Goal: Transaction & Acquisition: Book appointment/travel/reservation

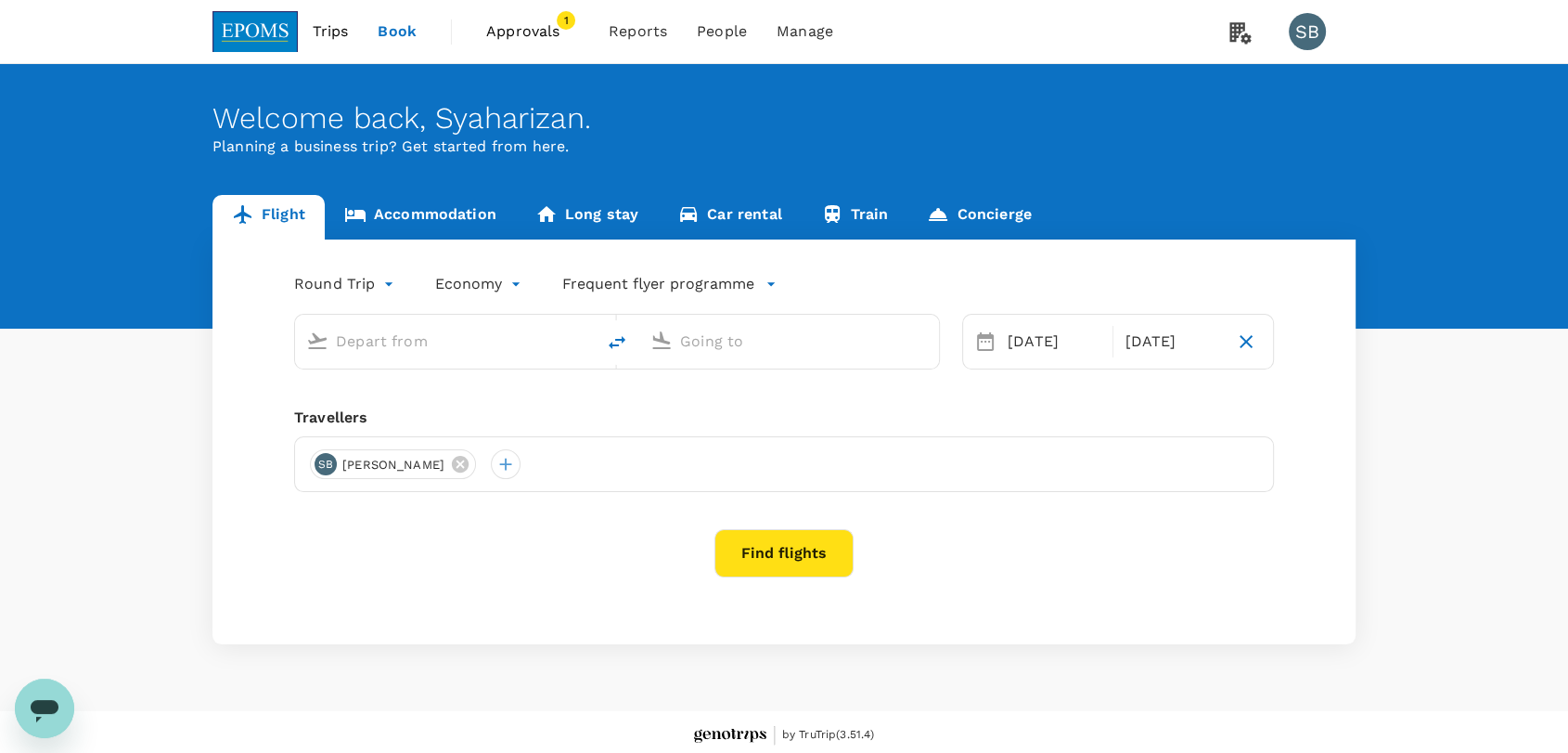
type input "Kuala Lumpur Intl ([GEOGRAPHIC_DATA])"
type input "Kota Kinabalu Intl (BKI)"
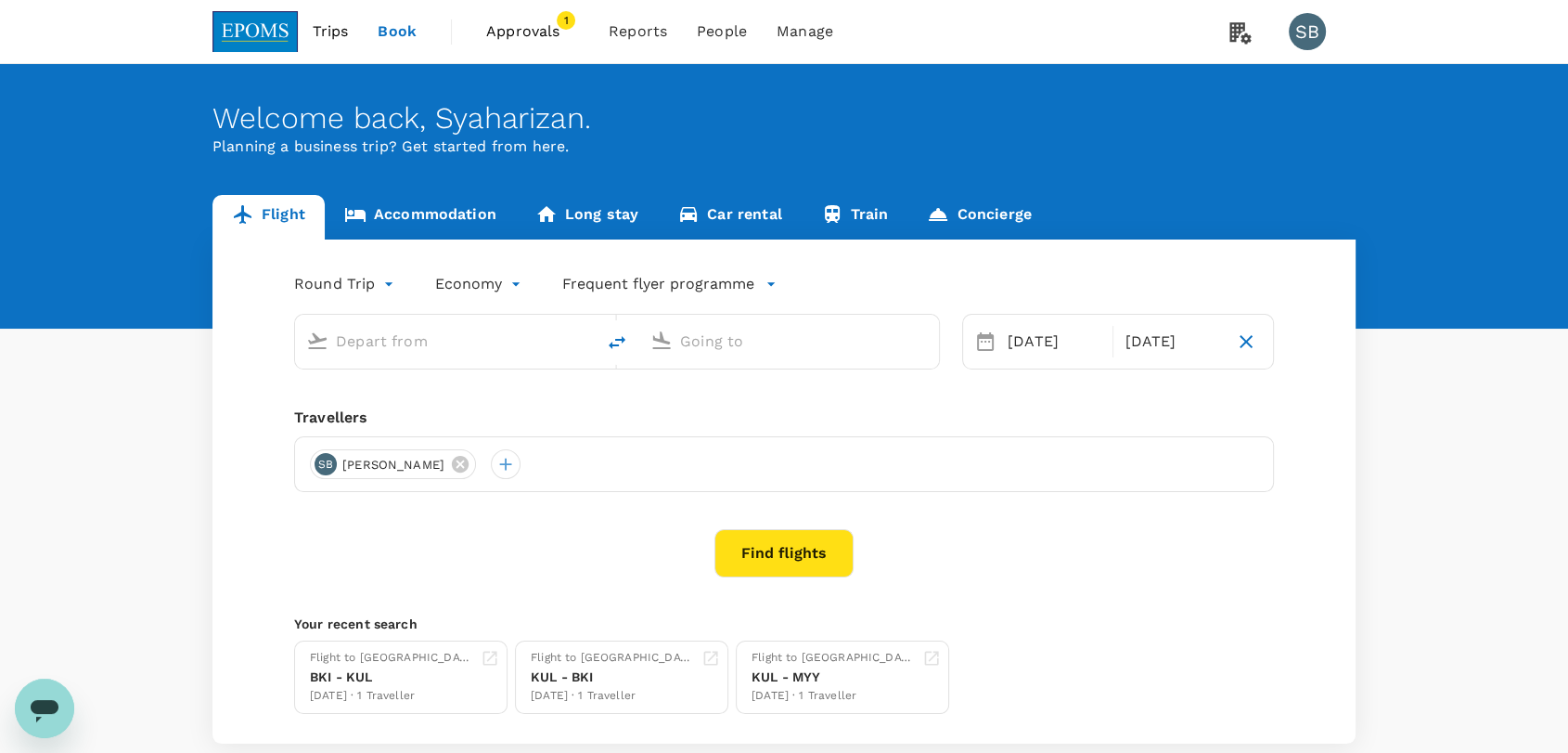
type input "Kuala Lumpur Intl ([GEOGRAPHIC_DATA])"
type input "Kota Kinabalu Intl (BKI)"
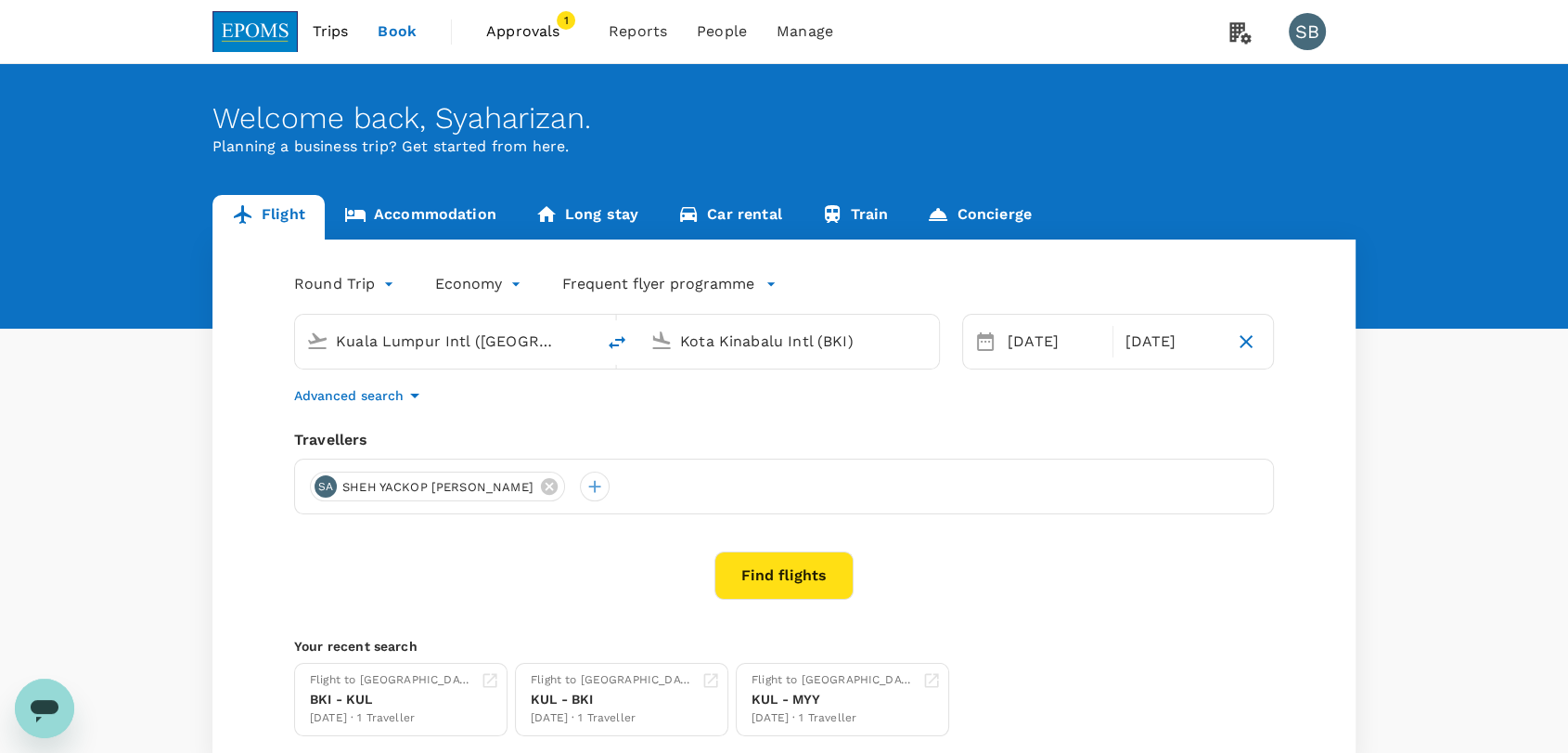
click at [409, 217] on link "Accommodation" at bounding box center [420, 217] width 191 height 45
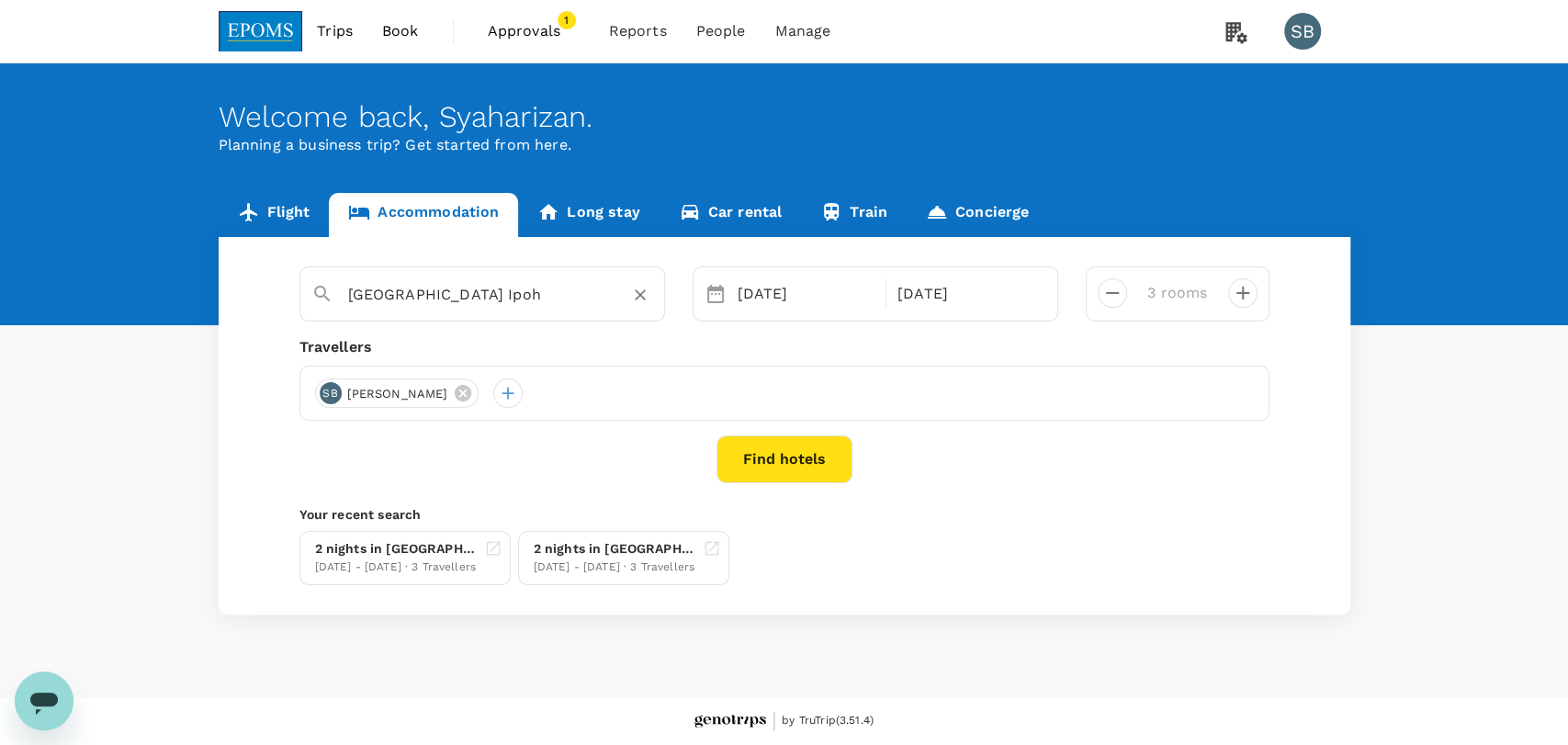
type input "Citrine Hotel"
click at [644, 295] on icon "Clear" at bounding box center [641, 295] width 19 height 19
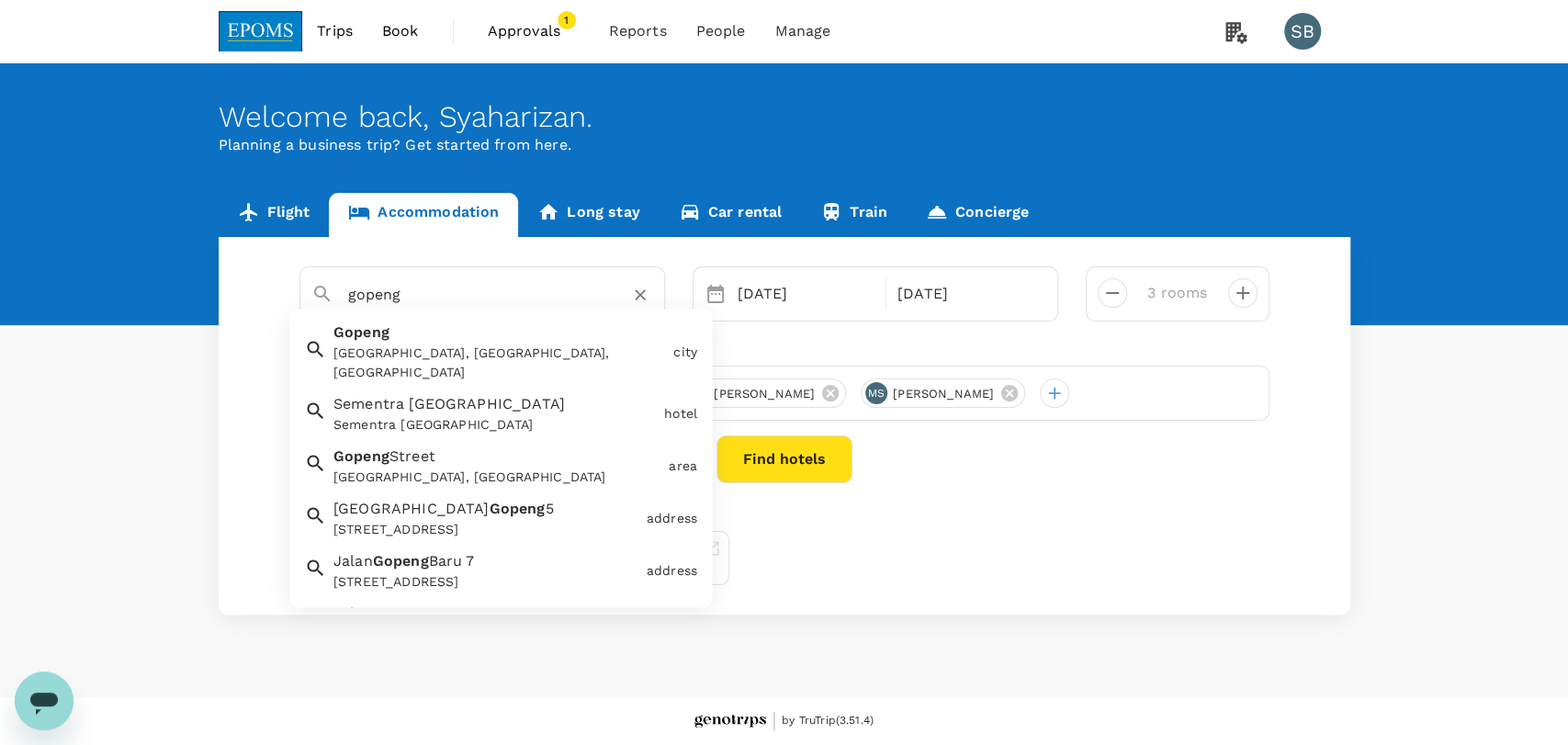
click at [387, 339] on span "Gopeng" at bounding box center [361, 332] width 56 height 18
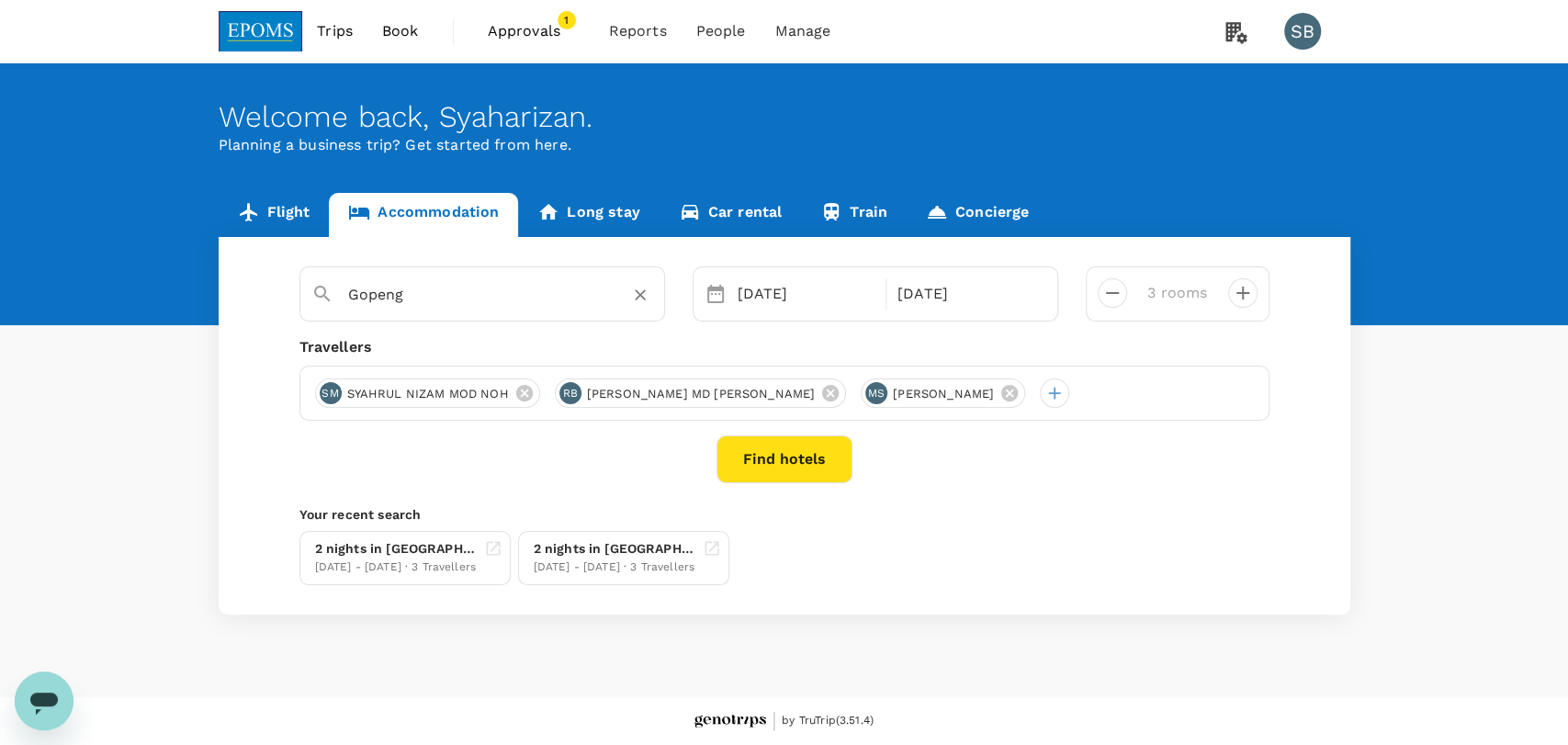
type input "Gopeng"
click at [782, 472] on button "Find hotels" at bounding box center [784, 459] width 136 height 48
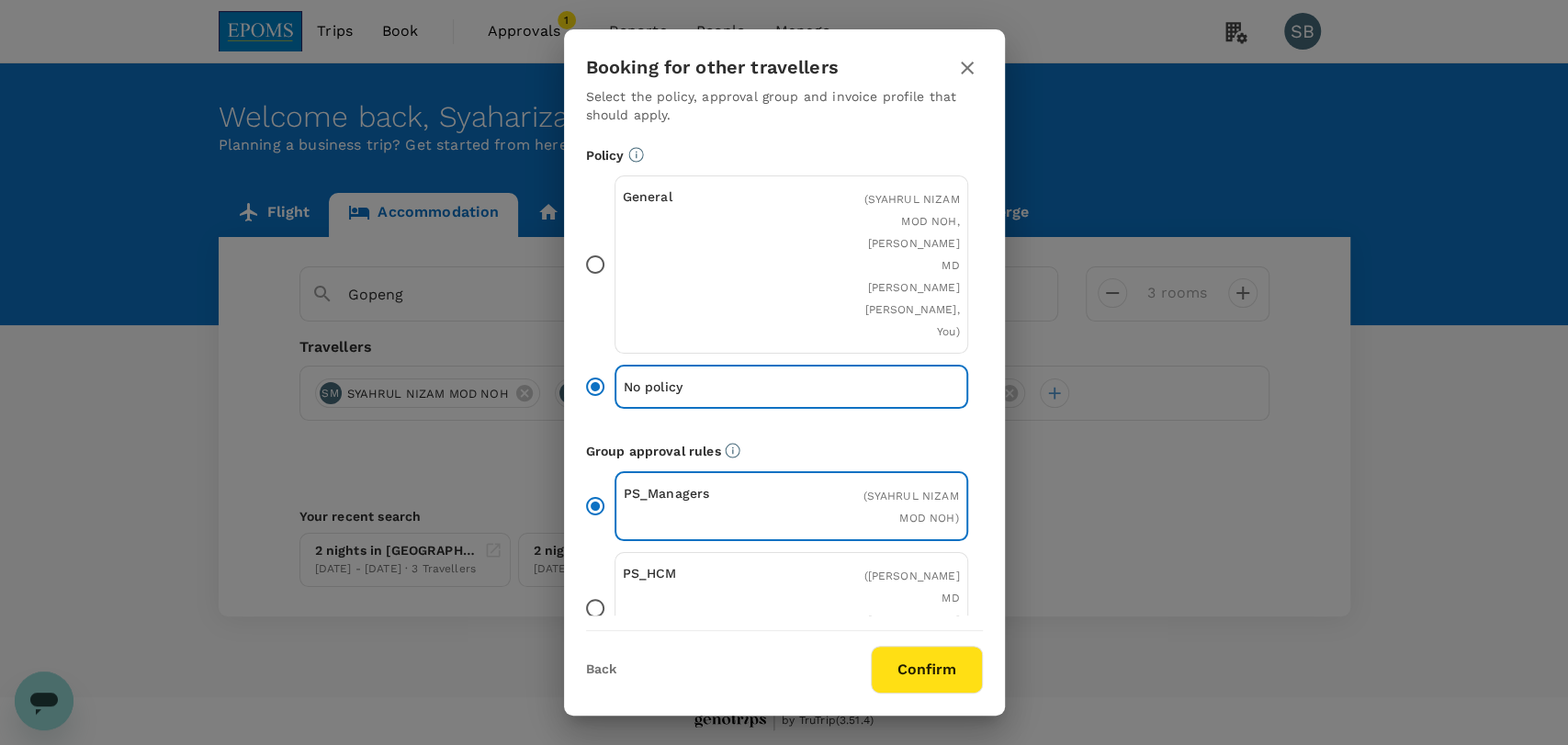
click at [915, 693] on div "Booking for other travellers Select the policy, approval group and invoice prof…" at bounding box center [784, 372] width 441 height 686
click at [918, 675] on button "Confirm" at bounding box center [927, 670] width 112 height 48
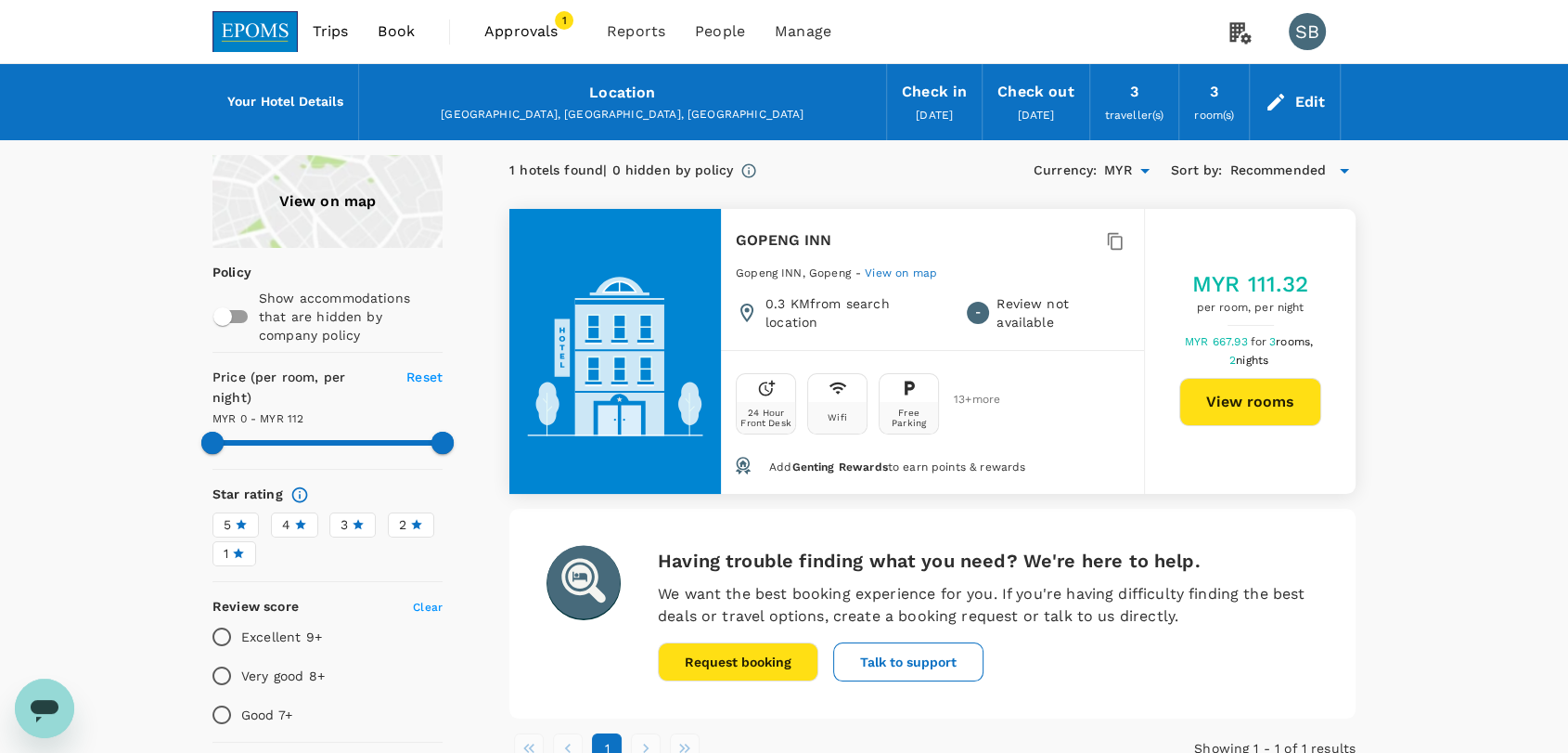
click at [1255, 388] on button "View rooms" at bounding box center [1250, 402] width 142 height 49
type input "112"
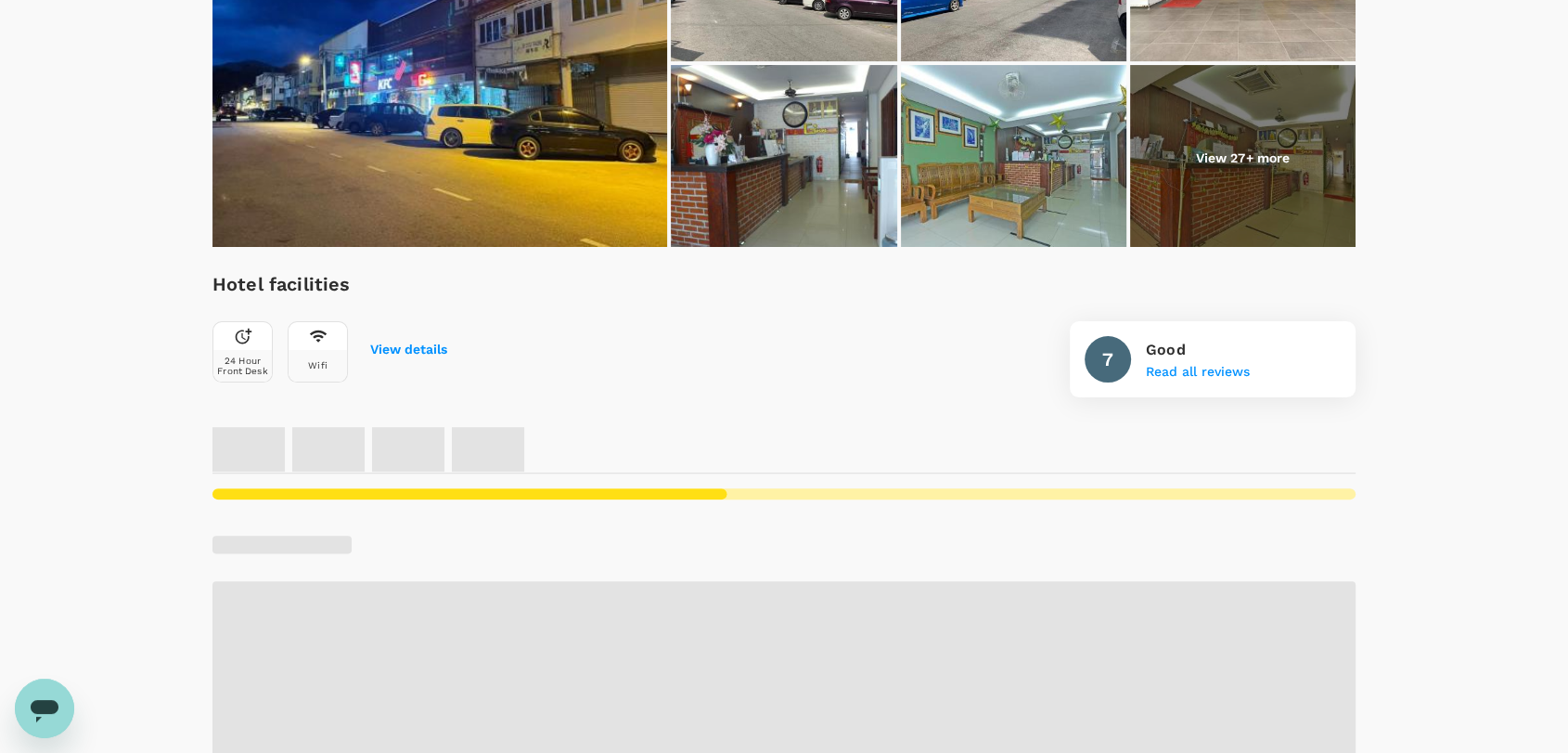
scroll to position [206, 0]
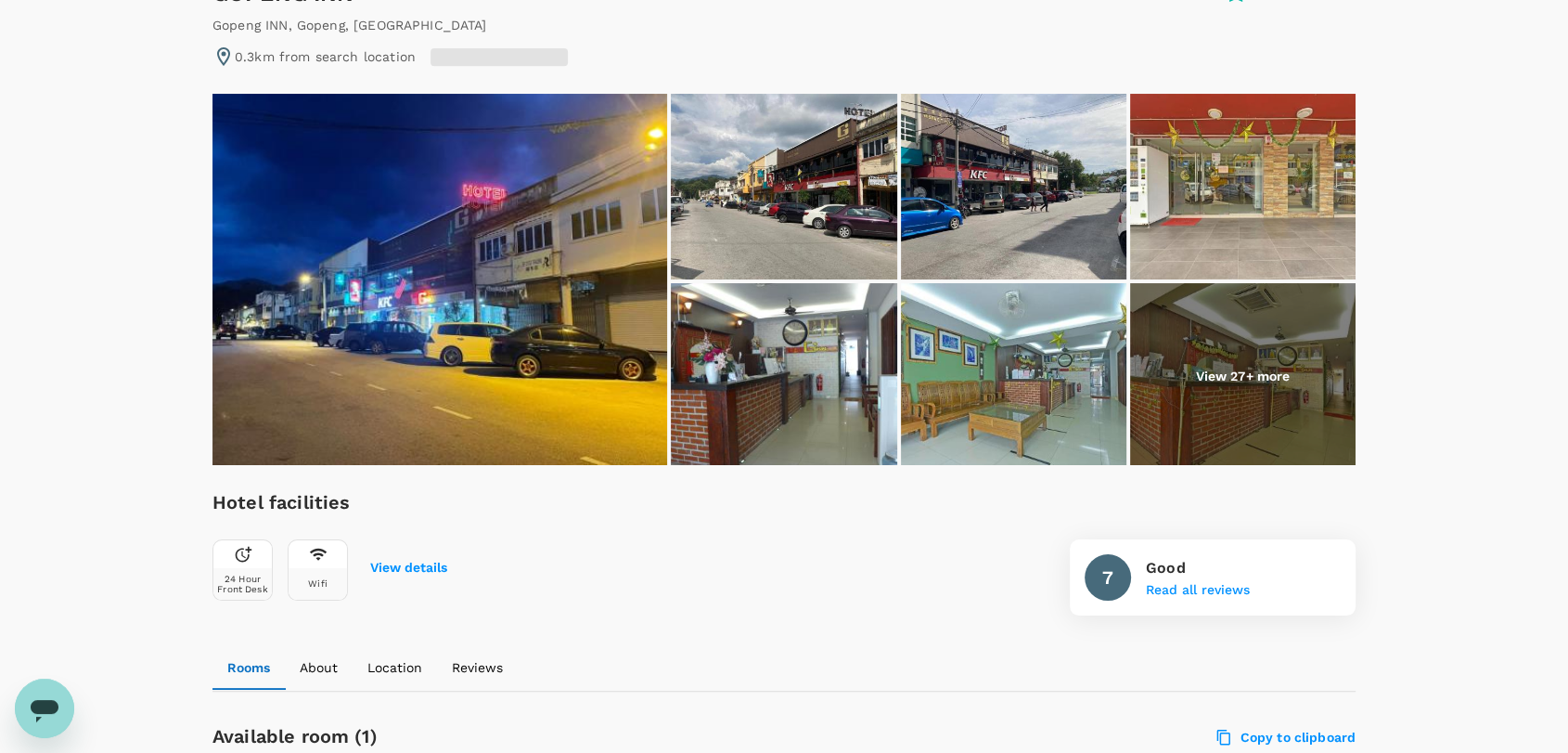
click at [568, 255] on img at bounding box center [439, 279] width 454 height 371
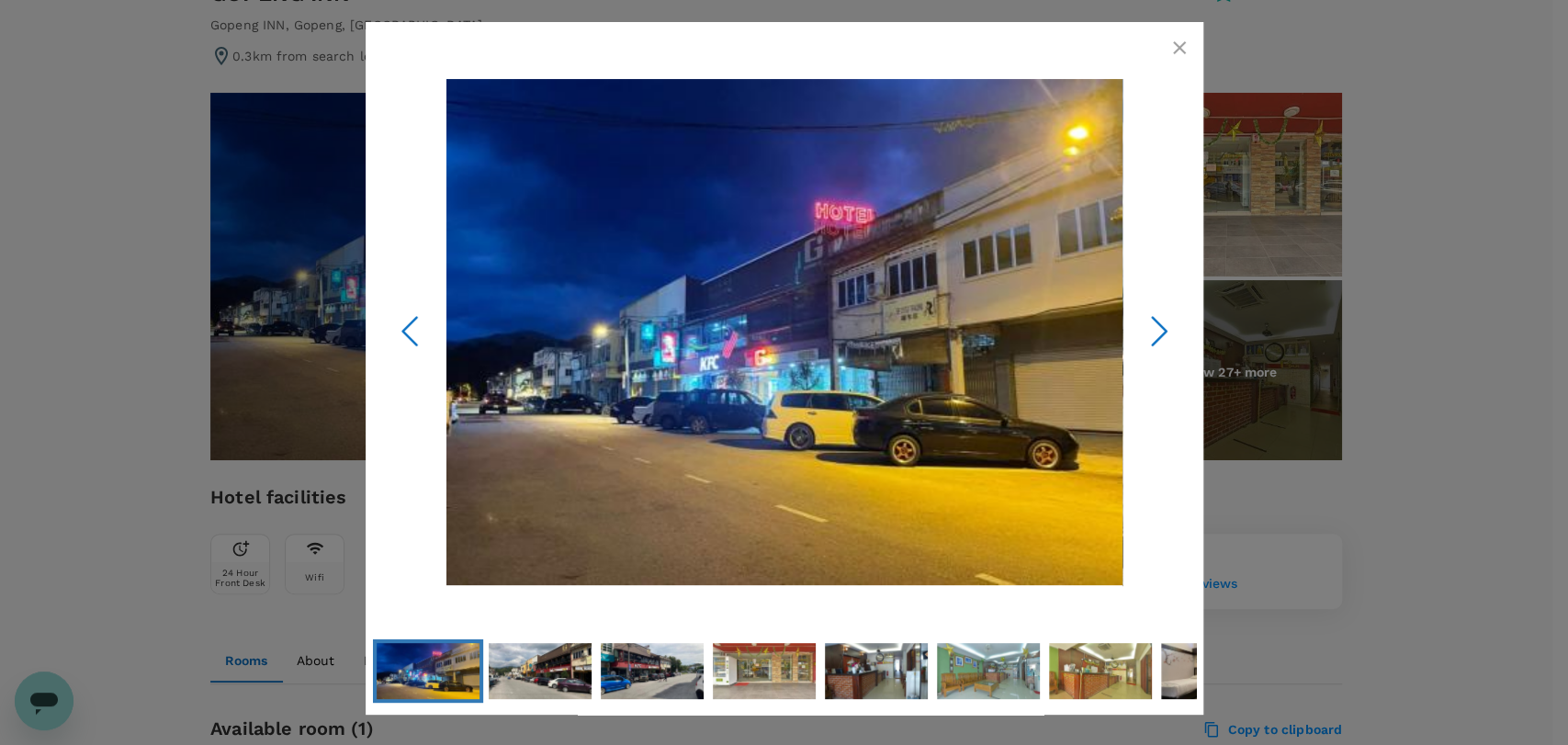
click at [1154, 340] on polyline "Next Slide" at bounding box center [1158, 330] width 14 height 28
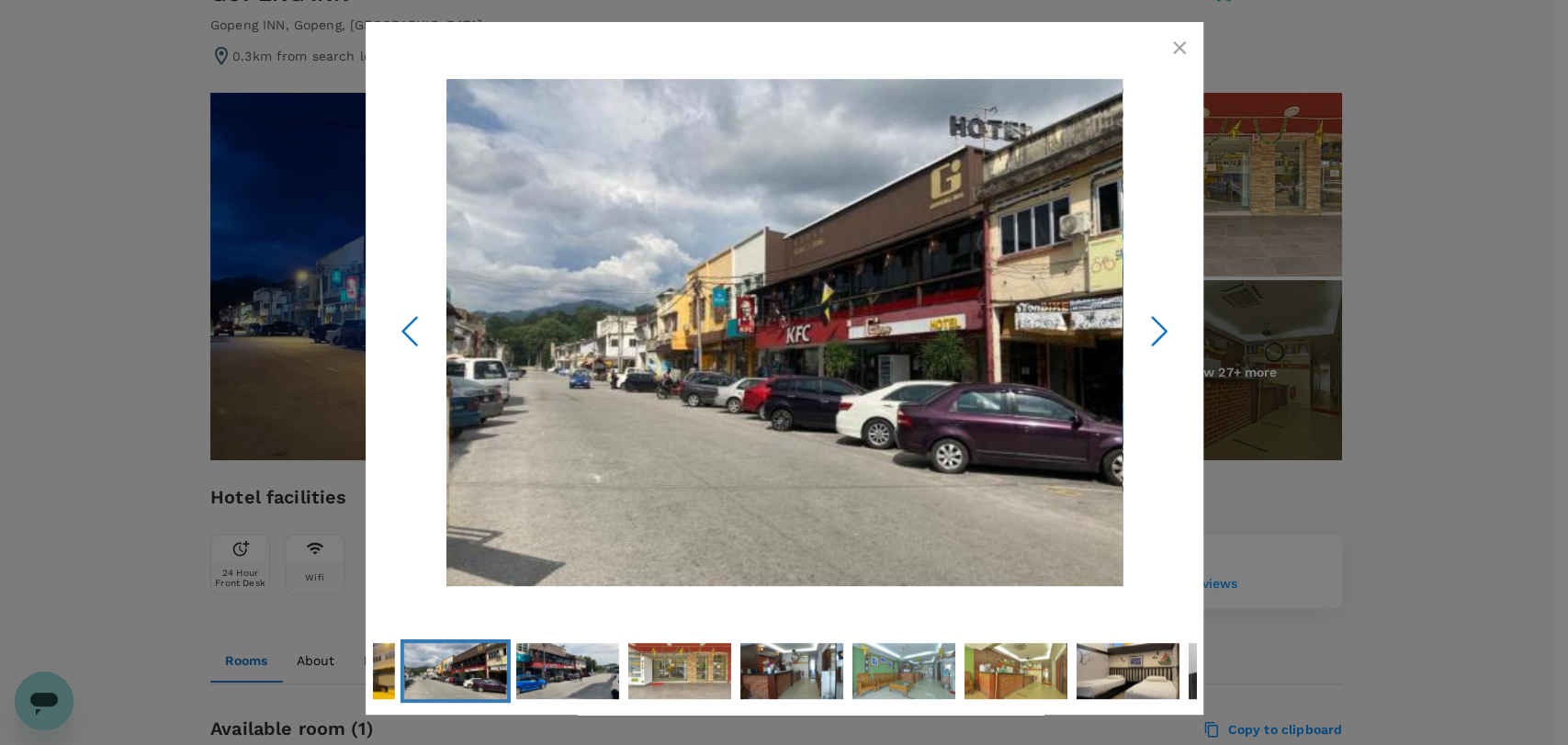
click at [1154, 340] on polyline "Next Slide" at bounding box center [1158, 330] width 14 height 28
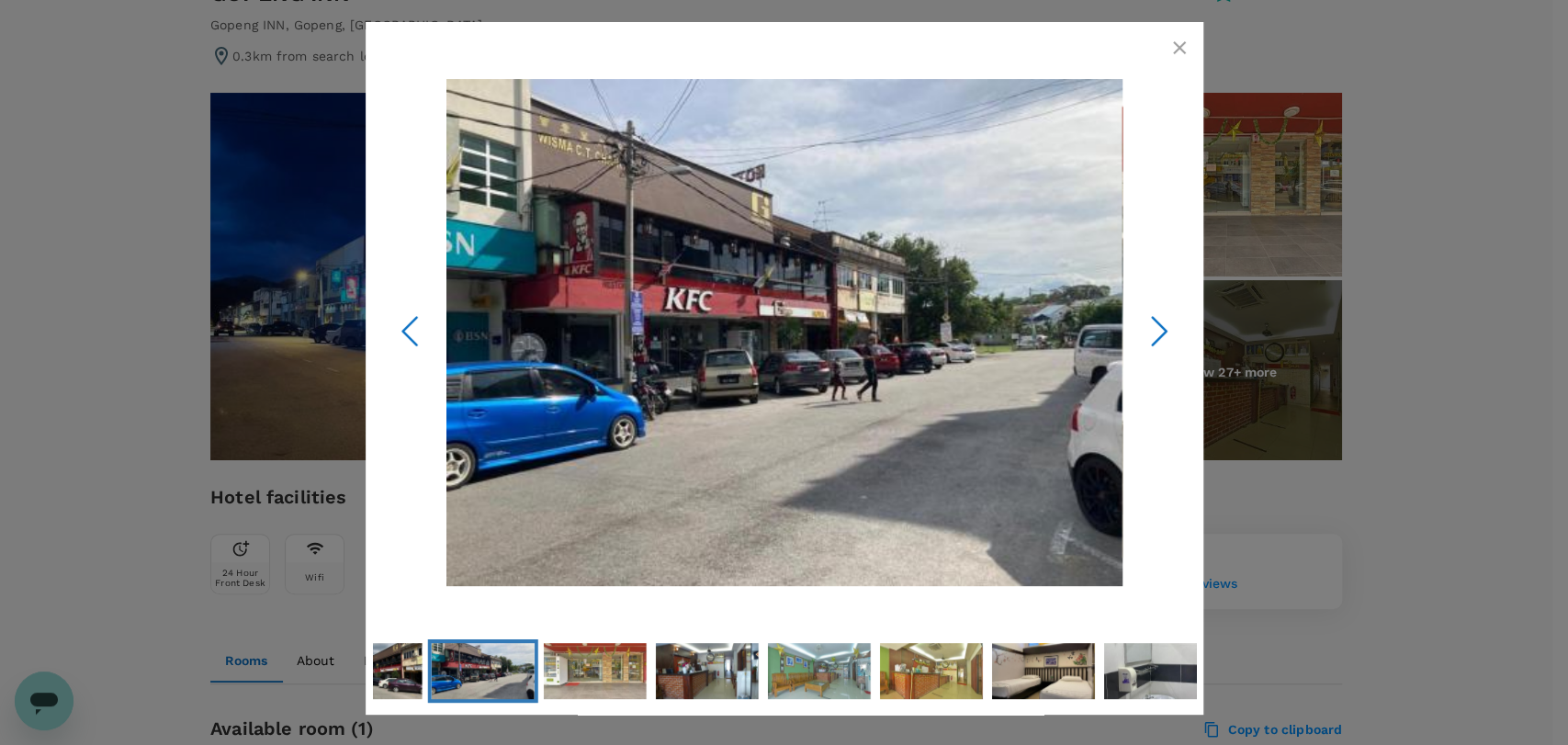
click at [1151, 334] on icon "Next Slide" at bounding box center [1160, 330] width 56 height 56
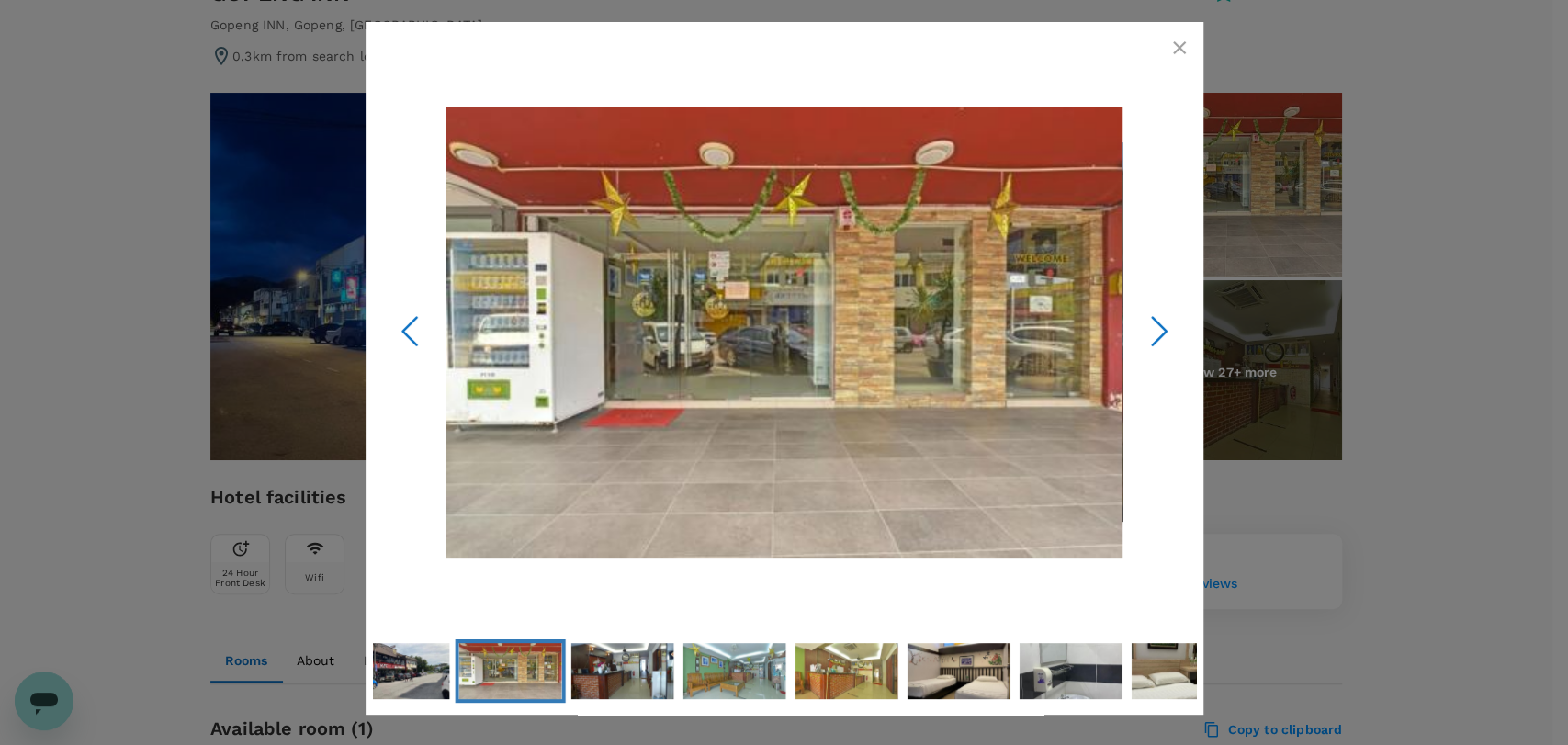
click at [1151, 334] on icon "Next Slide" at bounding box center [1160, 330] width 56 height 56
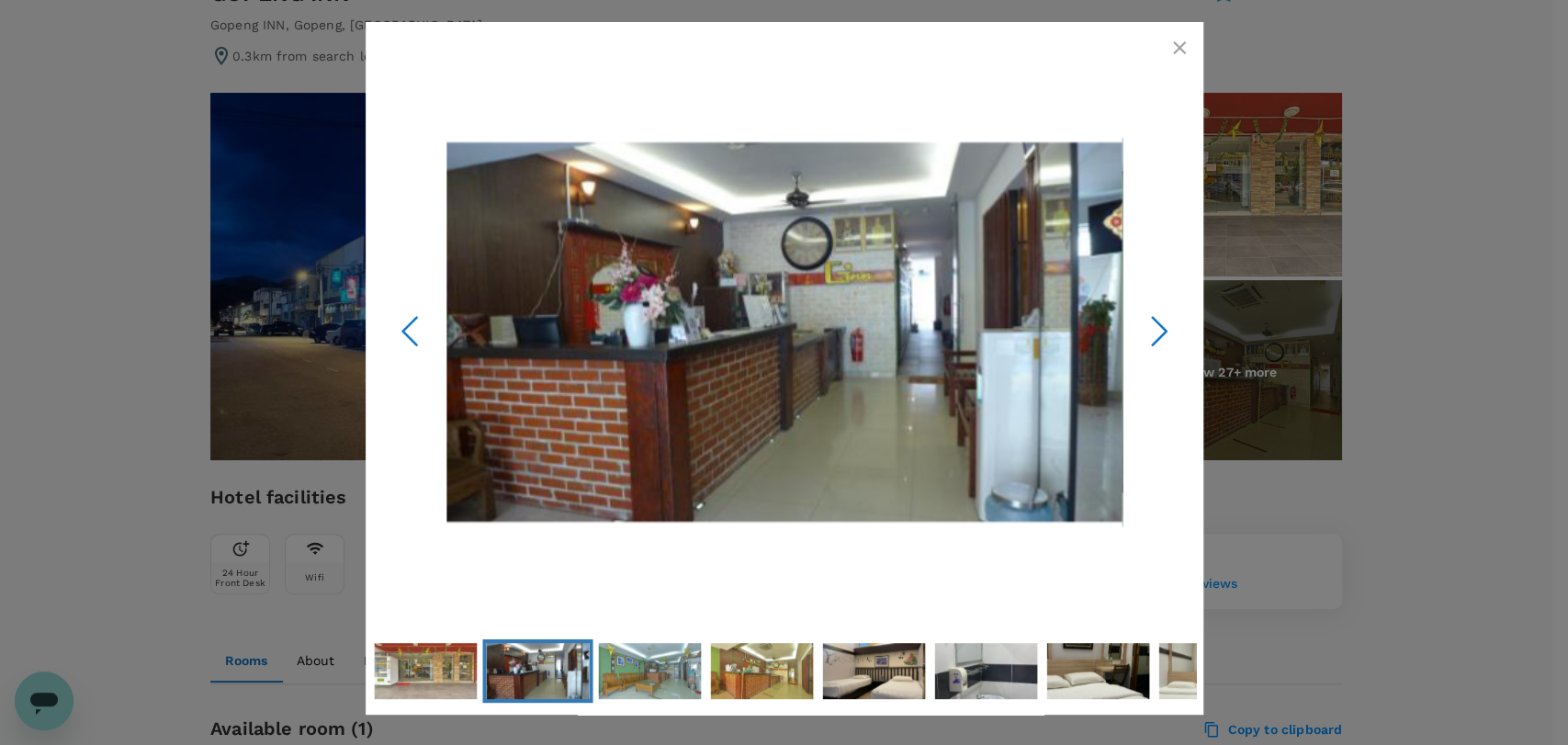
click at [1151, 334] on icon "Next Slide" at bounding box center [1160, 330] width 56 height 56
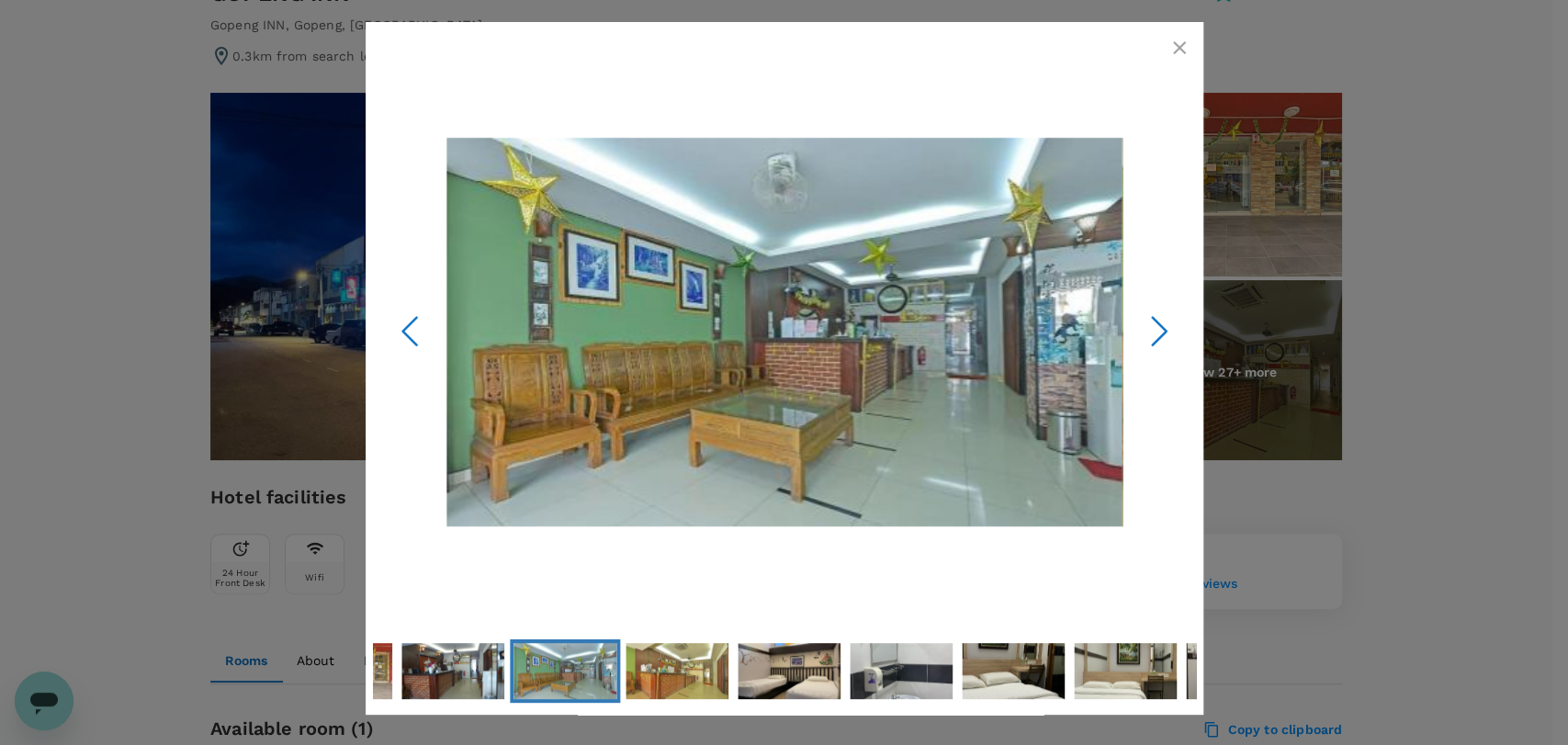
click at [1151, 334] on icon "Next Slide" at bounding box center [1160, 330] width 56 height 56
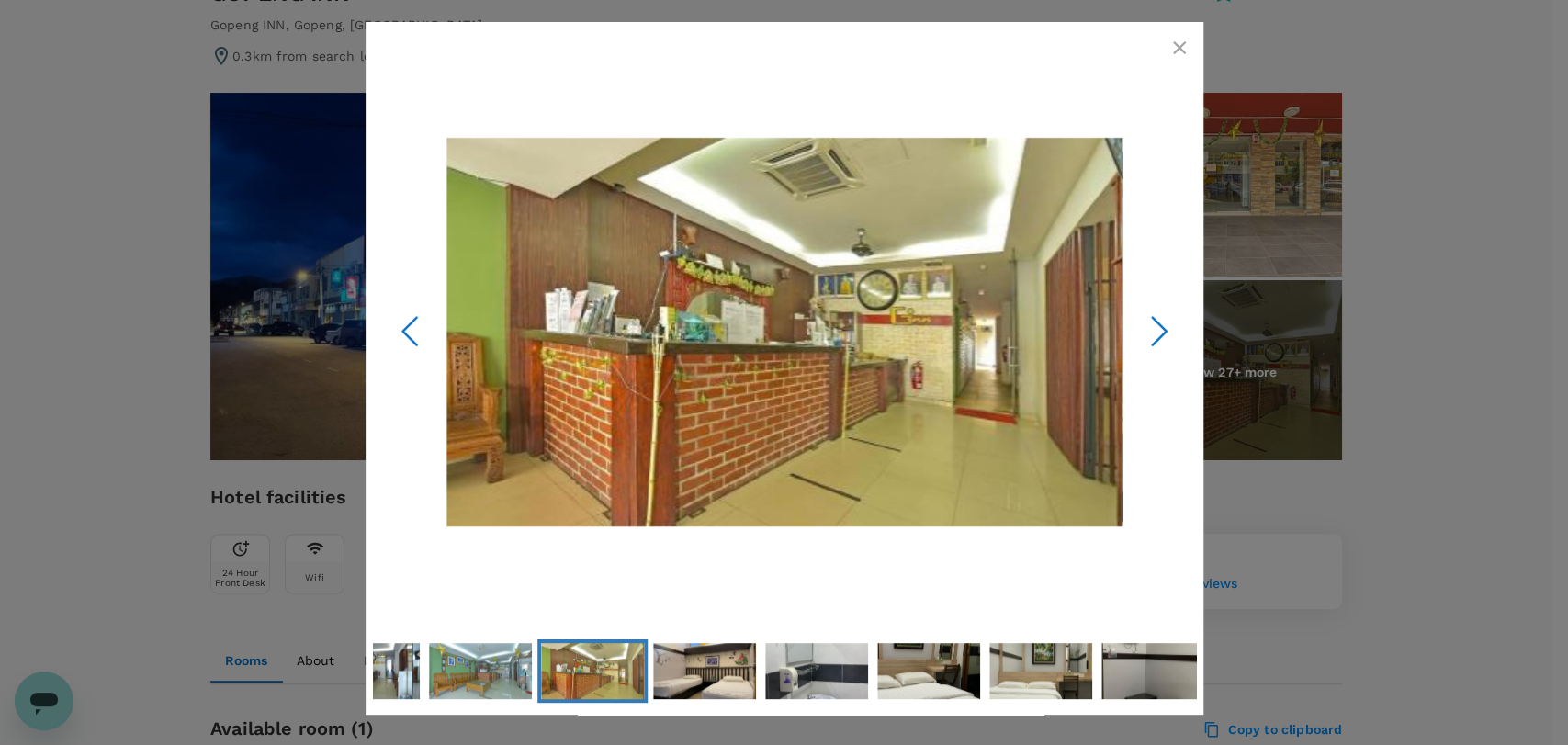
click at [1151, 334] on icon "Next Slide" at bounding box center [1160, 330] width 56 height 56
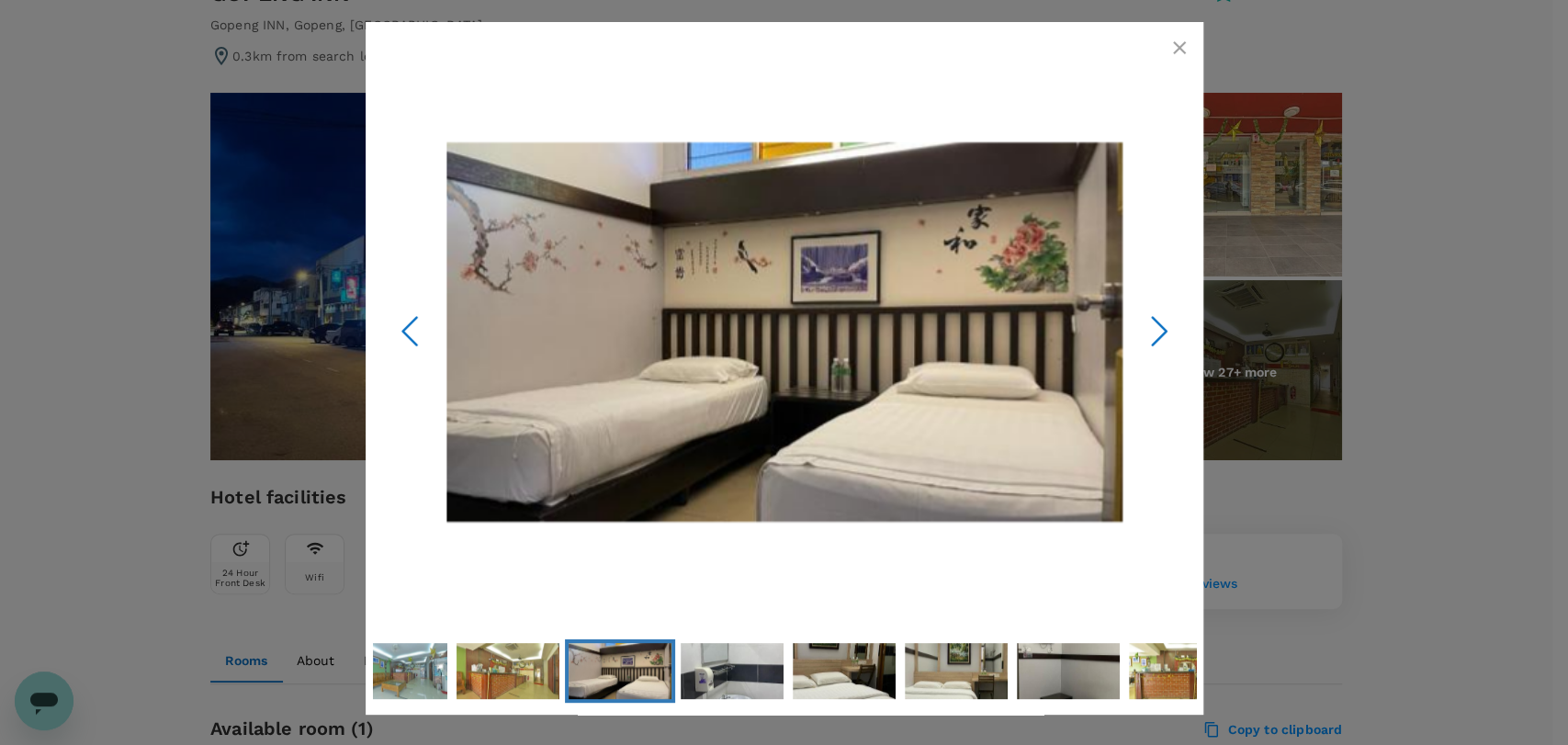
click at [1151, 334] on icon "Next Slide" at bounding box center [1160, 330] width 56 height 56
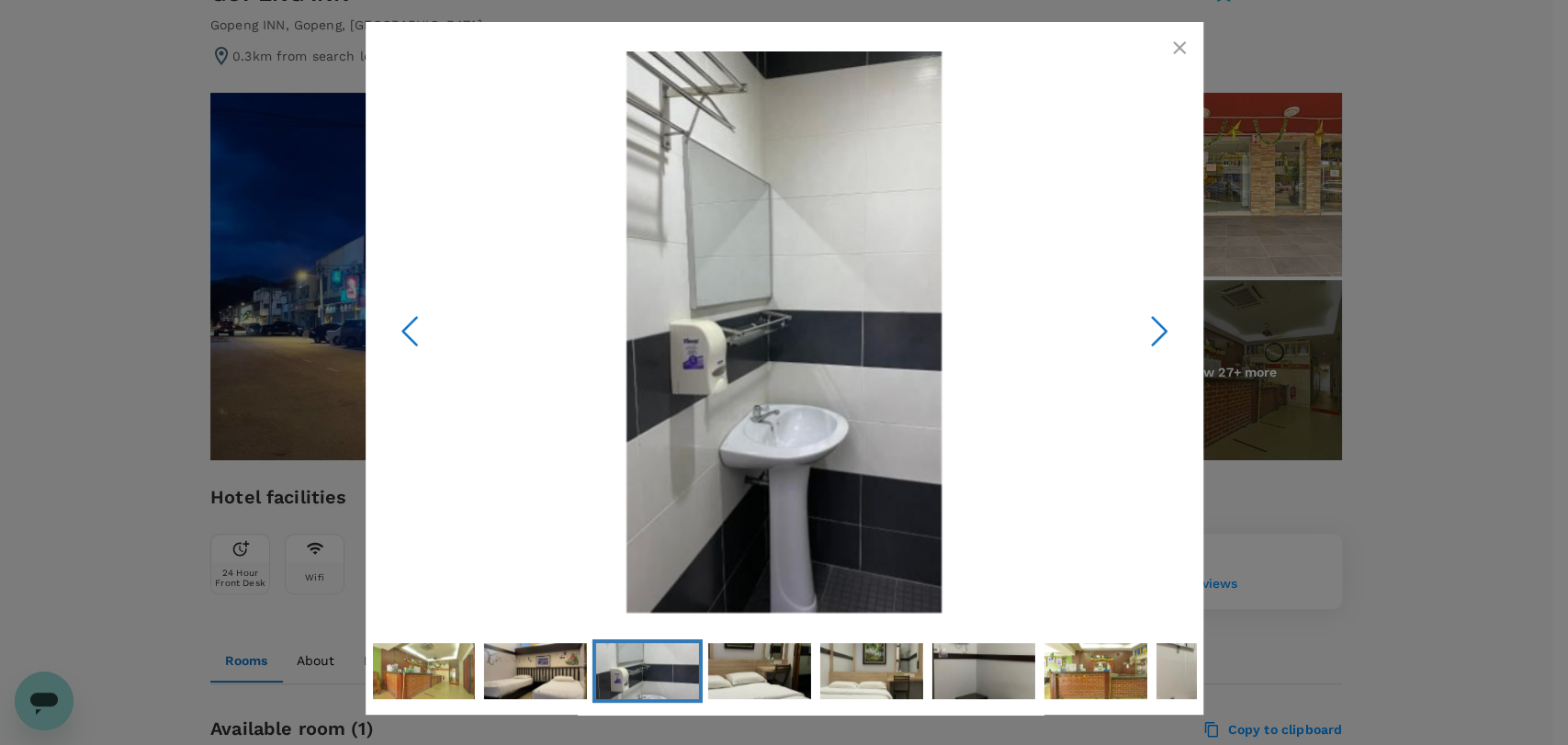
click at [1151, 334] on icon "Next Slide" at bounding box center [1160, 330] width 56 height 56
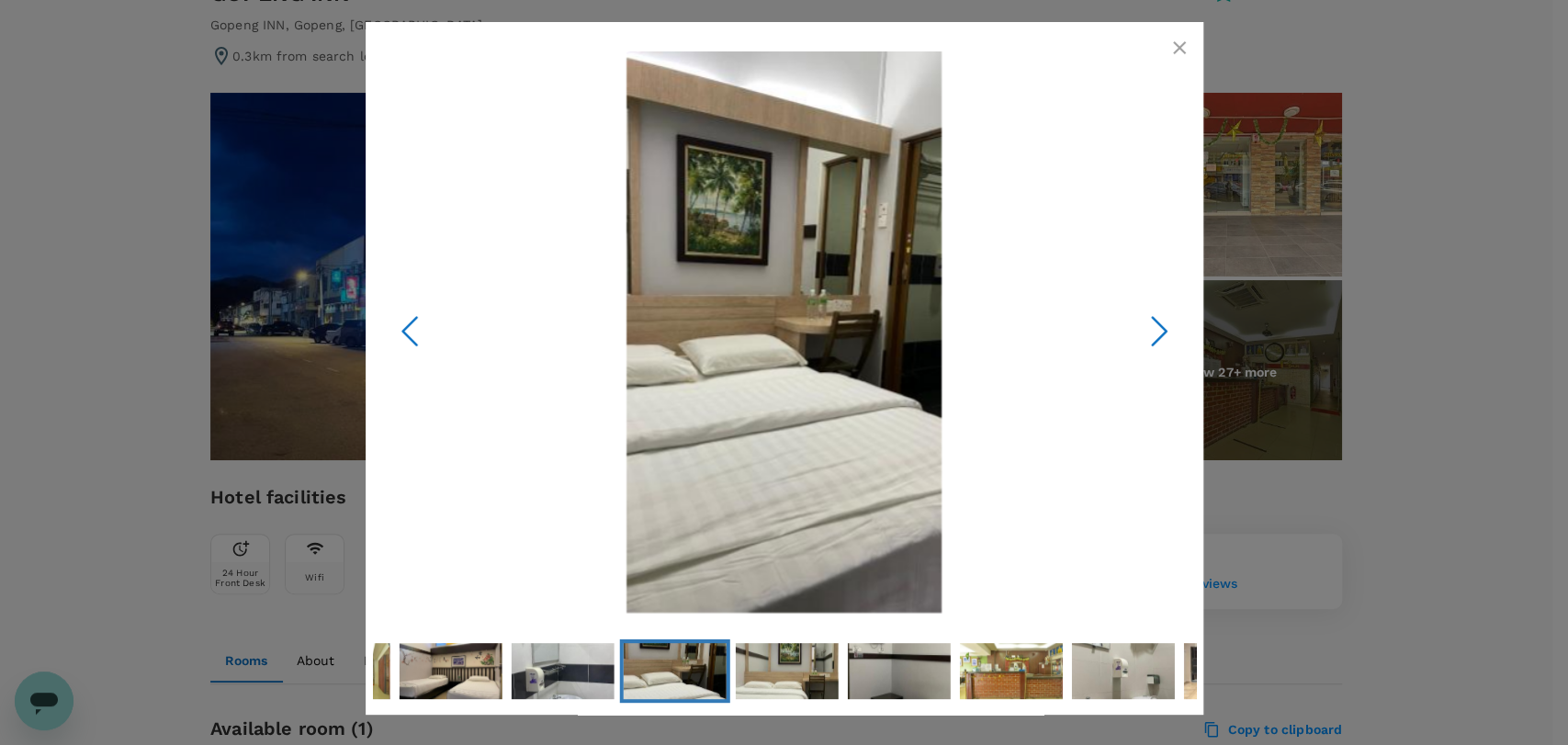
click at [1151, 334] on icon "Next Slide" at bounding box center [1160, 330] width 56 height 56
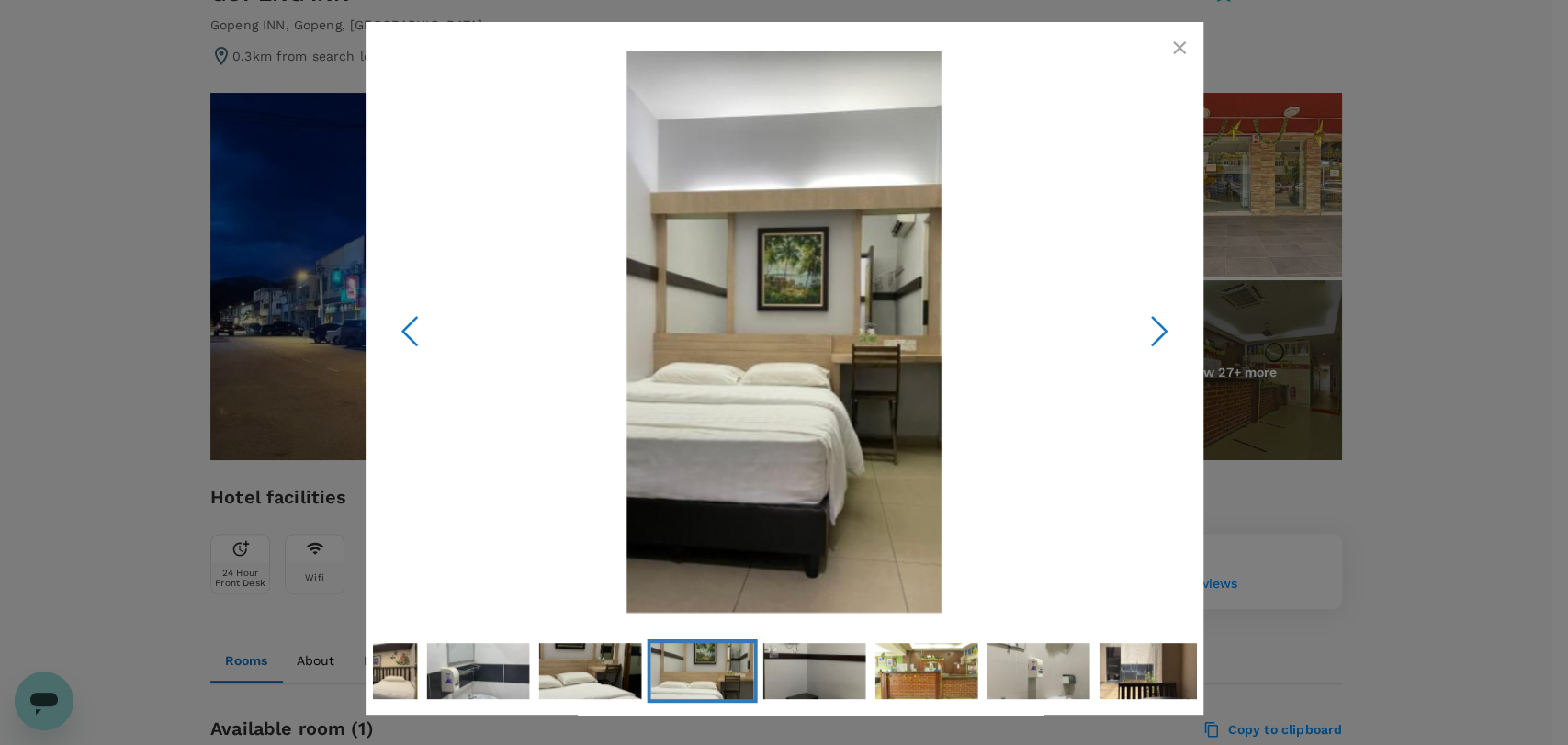
click at [1181, 46] on icon "button" at bounding box center [1179, 48] width 22 height 22
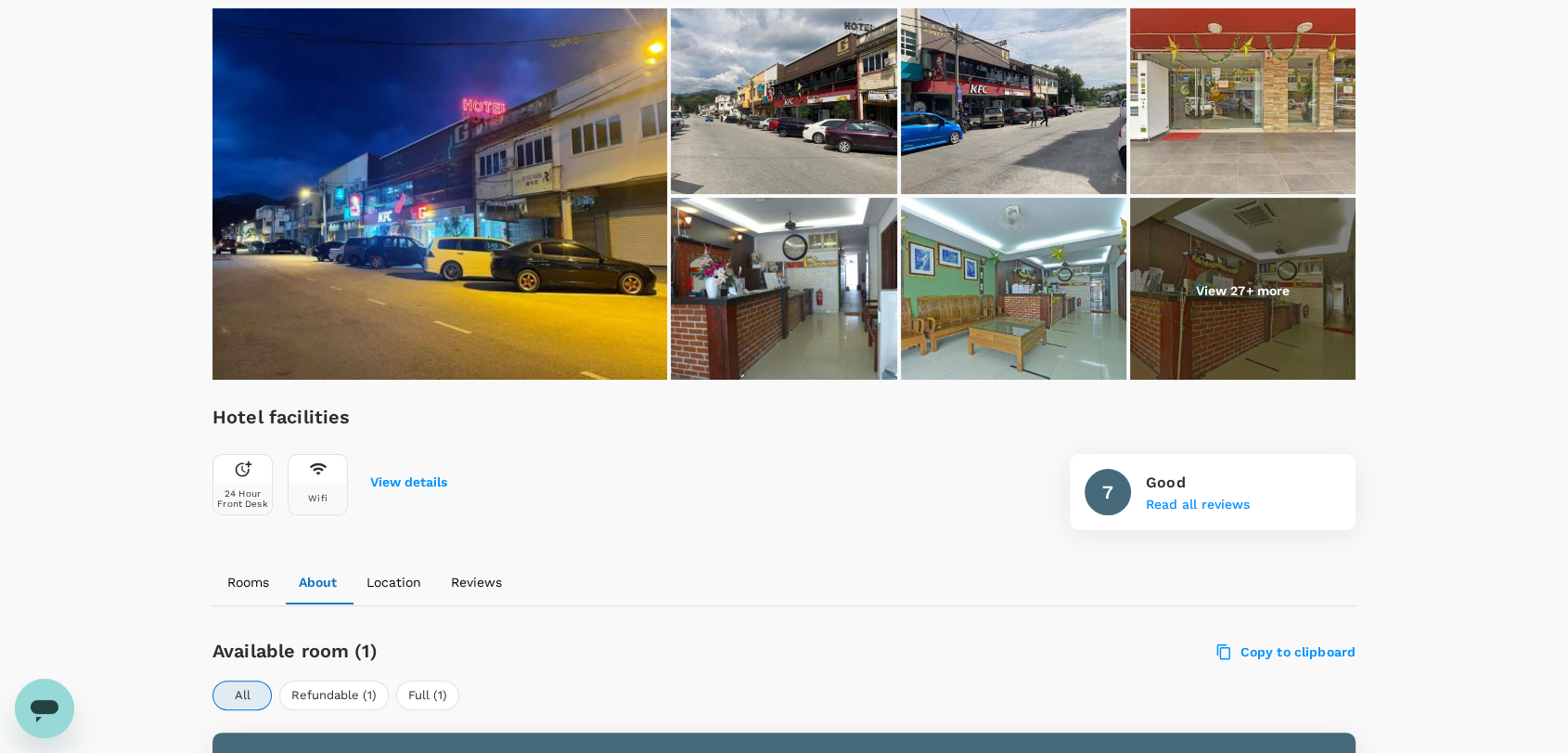
scroll to position [0, 0]
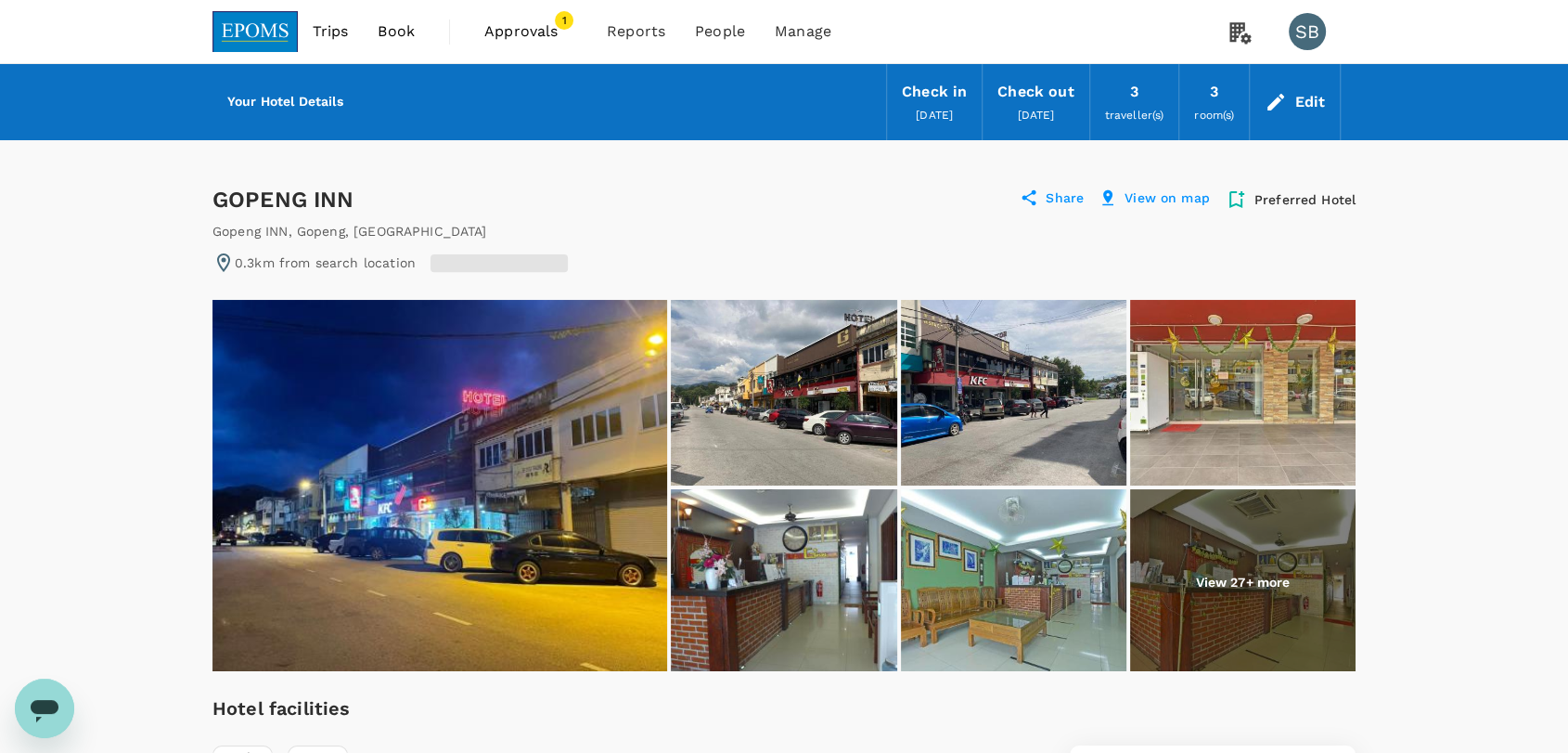
click at [252, 32] on img at bounding box center [254, 32] width 85 height 41
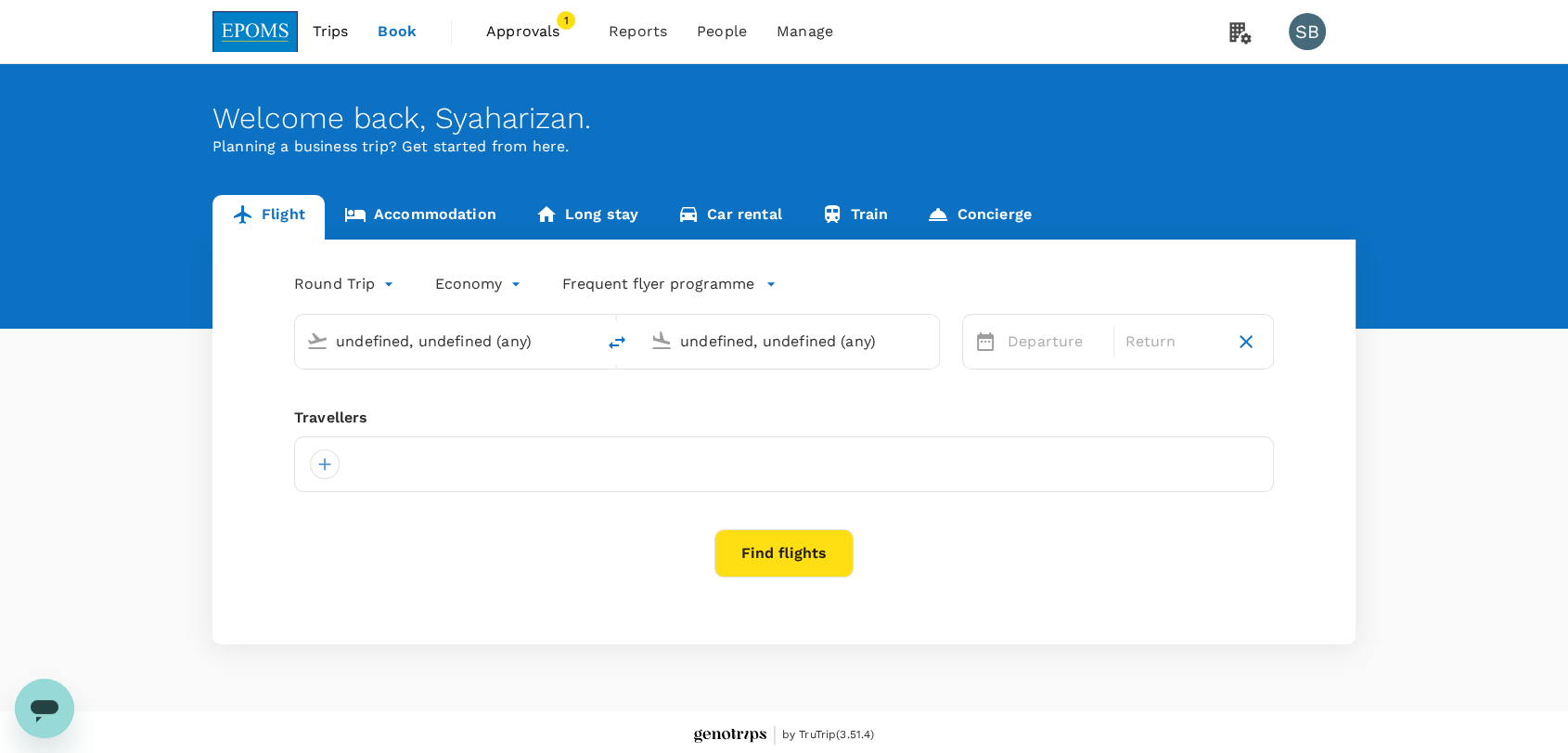
type input "Kuala Lumpur Intl ([GEOGRAPHIC_DATA])"
type input "Kota Kinabalu Intl (BKI)"
click at [536, 35] on span "Approvals" at bounding box center [532, 32] width 93 height 22
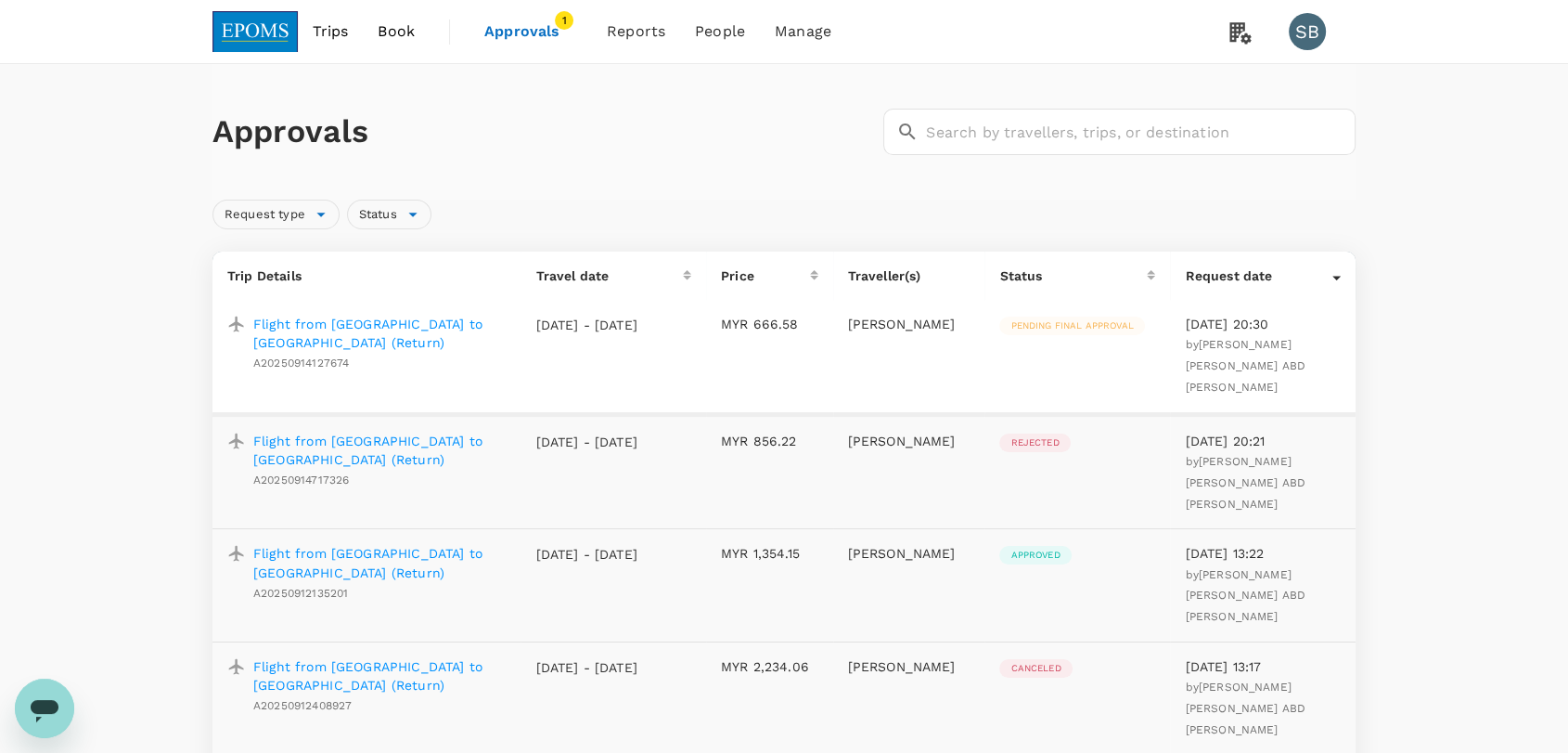
click at [413, 321] on p "Flight from Kota Kinabalu to Miri (Return)" at bounding box center [380, 333] width 252 height 37
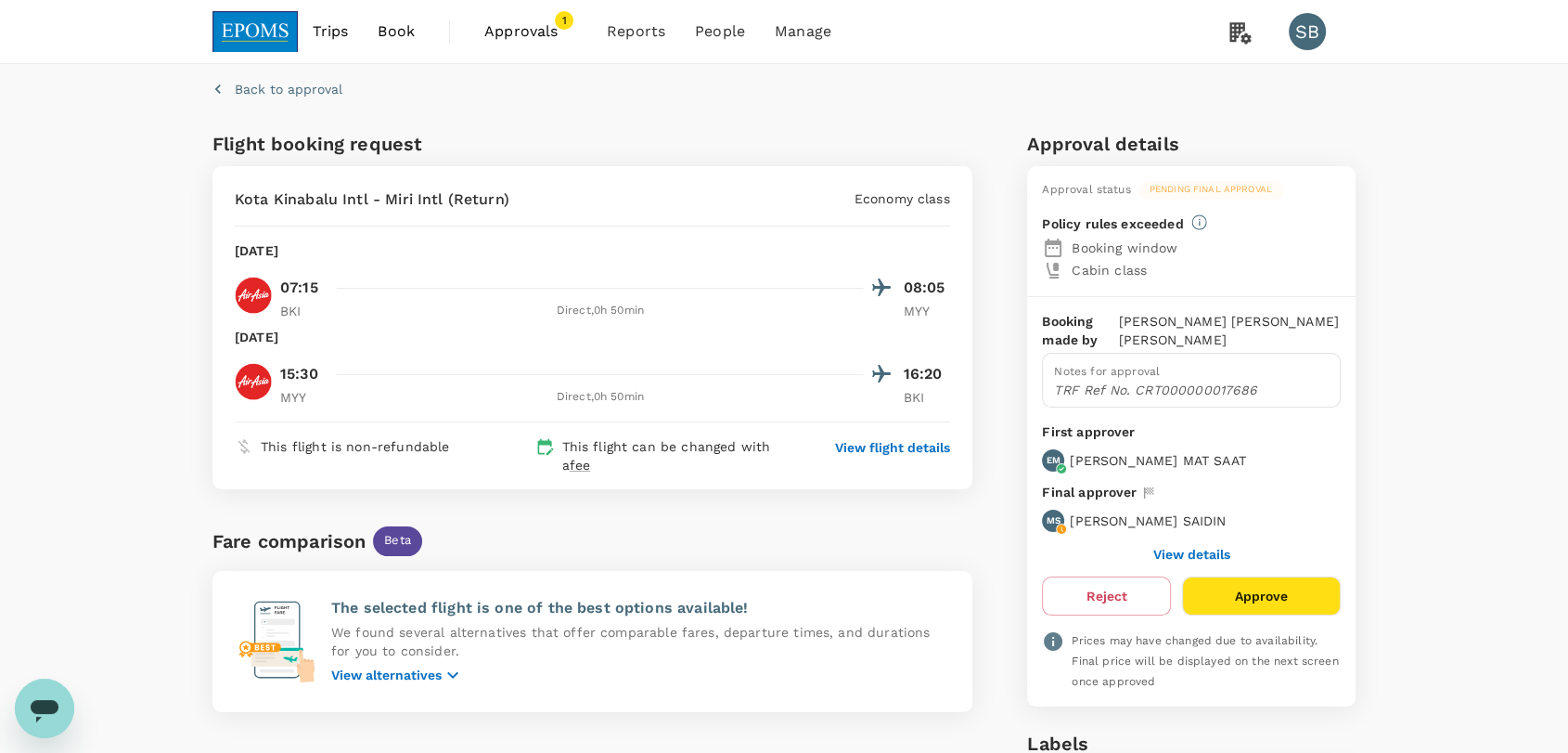
click at [260, 34] on img at bounding box center [254, 32] width 85 height 41
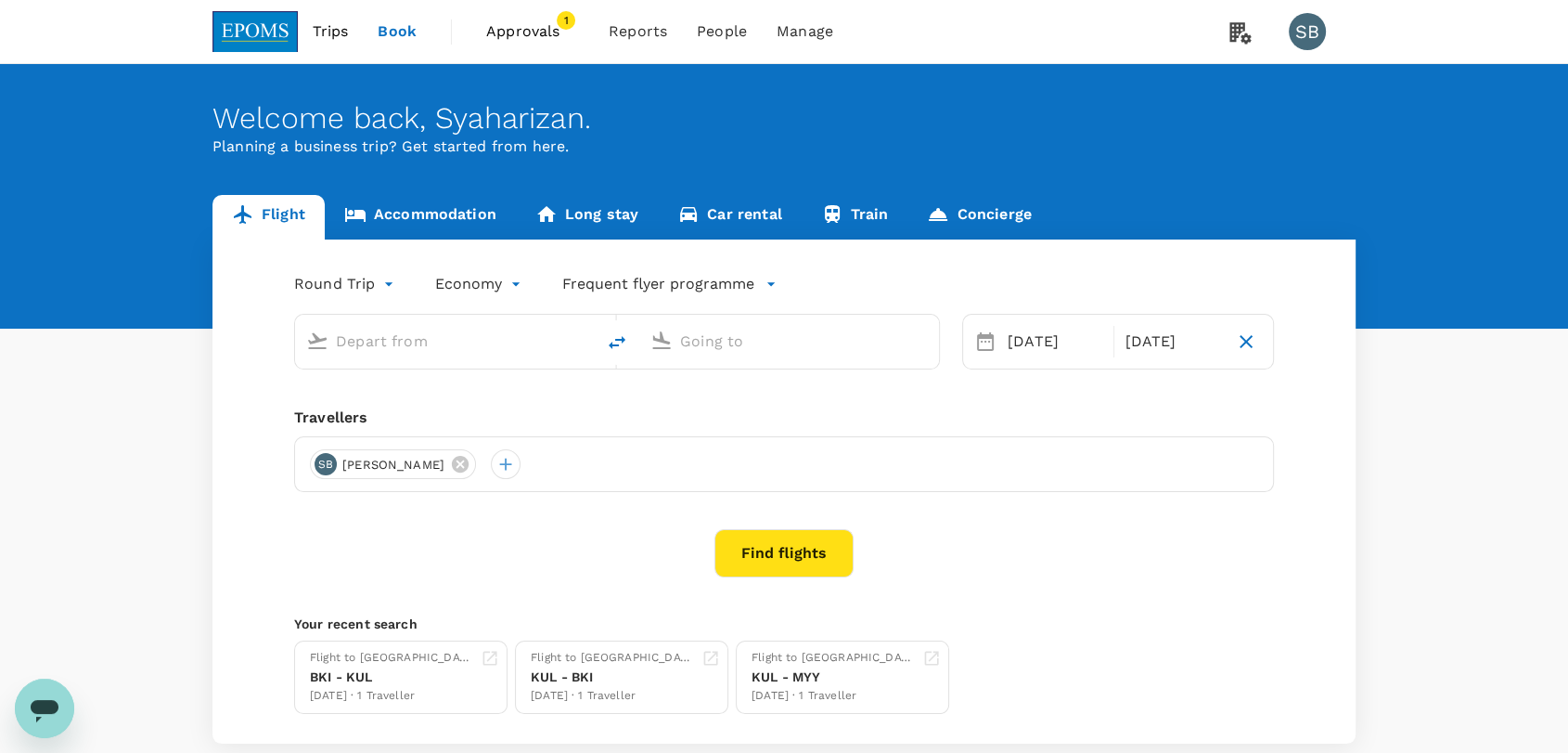
type input "Kuala Lumpur Intl ([GEOGRAPHIC_DATA])"
type input "Kota Kinabalu Intl (BKI)"
type input "Kuala Lumpur Intl ([GEOGRAPHIC_DATA])"
type input "Kota Kinabalu Intl (BKI)"
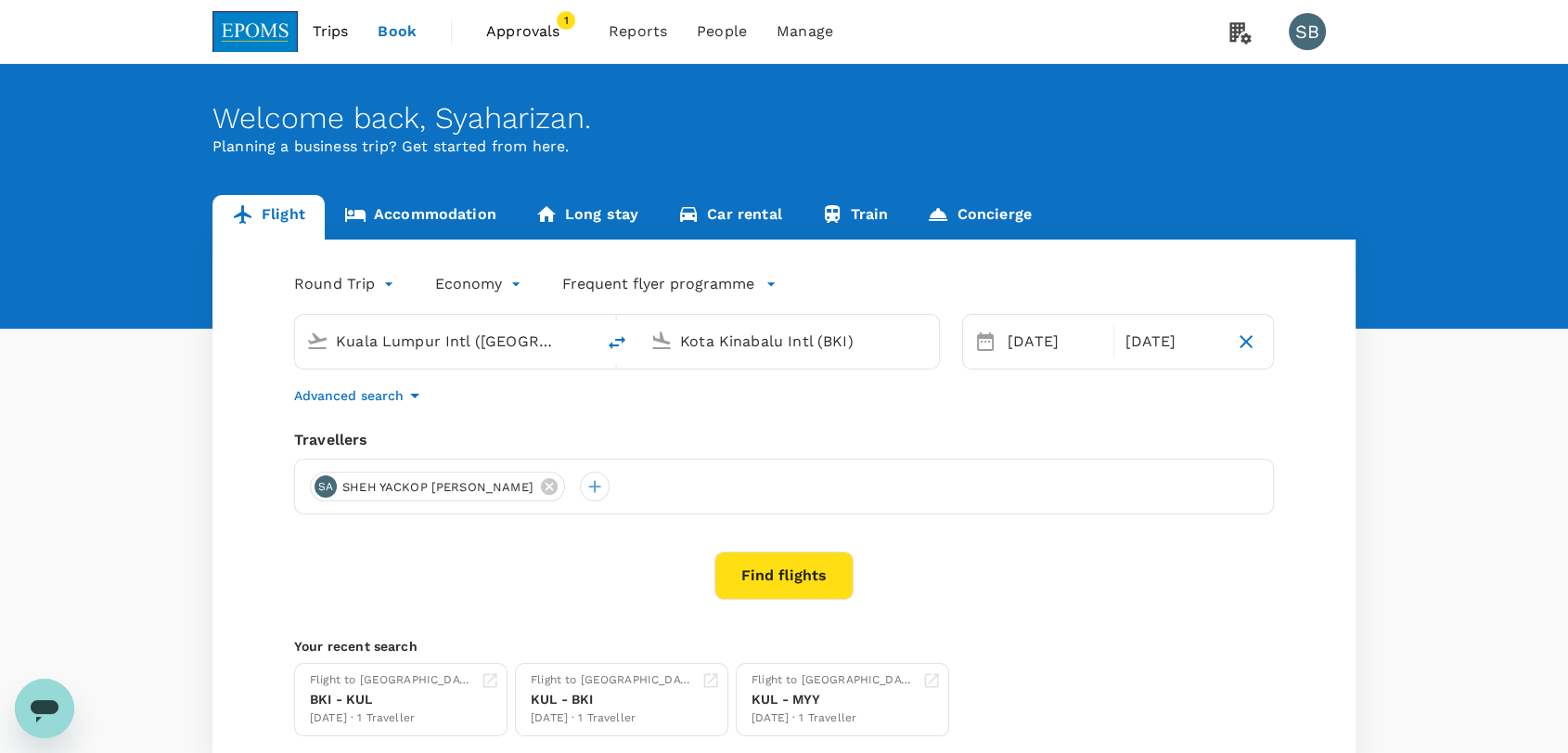
click at [619, 343] on icon "delete" at bounding box center [617, 342] width 22 height 22
type input "Kota Kinabalu Intl (BKI)"
click at [720, 343] on input "Kuala Lumpur Intl ([GEOGRAPHIC_DATA])" at bounding box center [789, 340] width 220 height 29
click at [709, 418] on p "Miri Intl" at bounding box center [817, 414] width 326 height 19
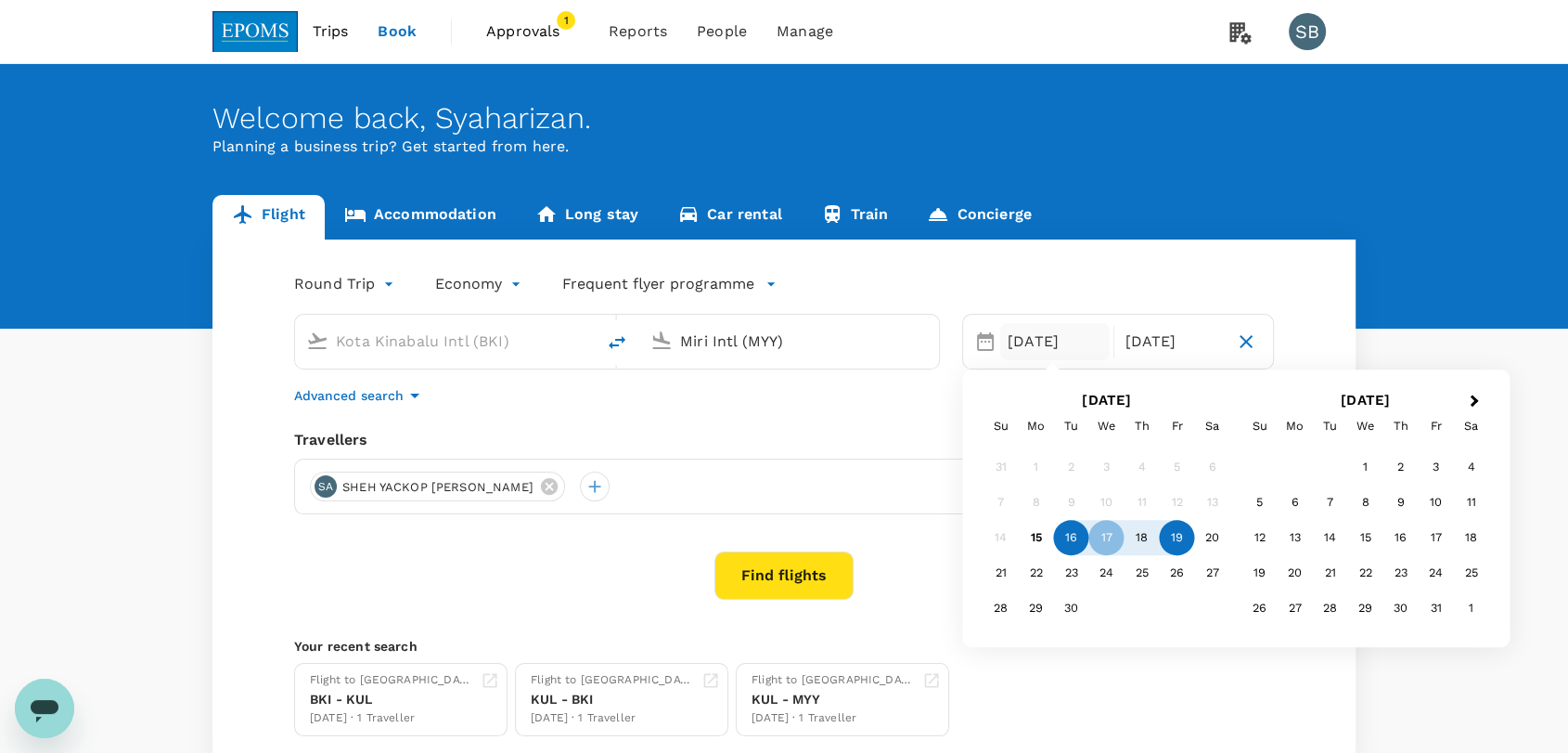
type input "Miri Intl (MYY)"
click at [1079, 541] on div "16" at bounding box center [1072, 539] width 36 height 36
click at [1236, 533] on div "October 2025 Su Mo Tu We Th Fr Sa 1 2 3 4 5 6 7 8 9 10 11 12 13 14 15 16 17 18 …" at bounding box center [1365, 508] width 259 height 248
click at [1223, 536] on div "20" at bounding box center [1213, 539] width 36 height 36
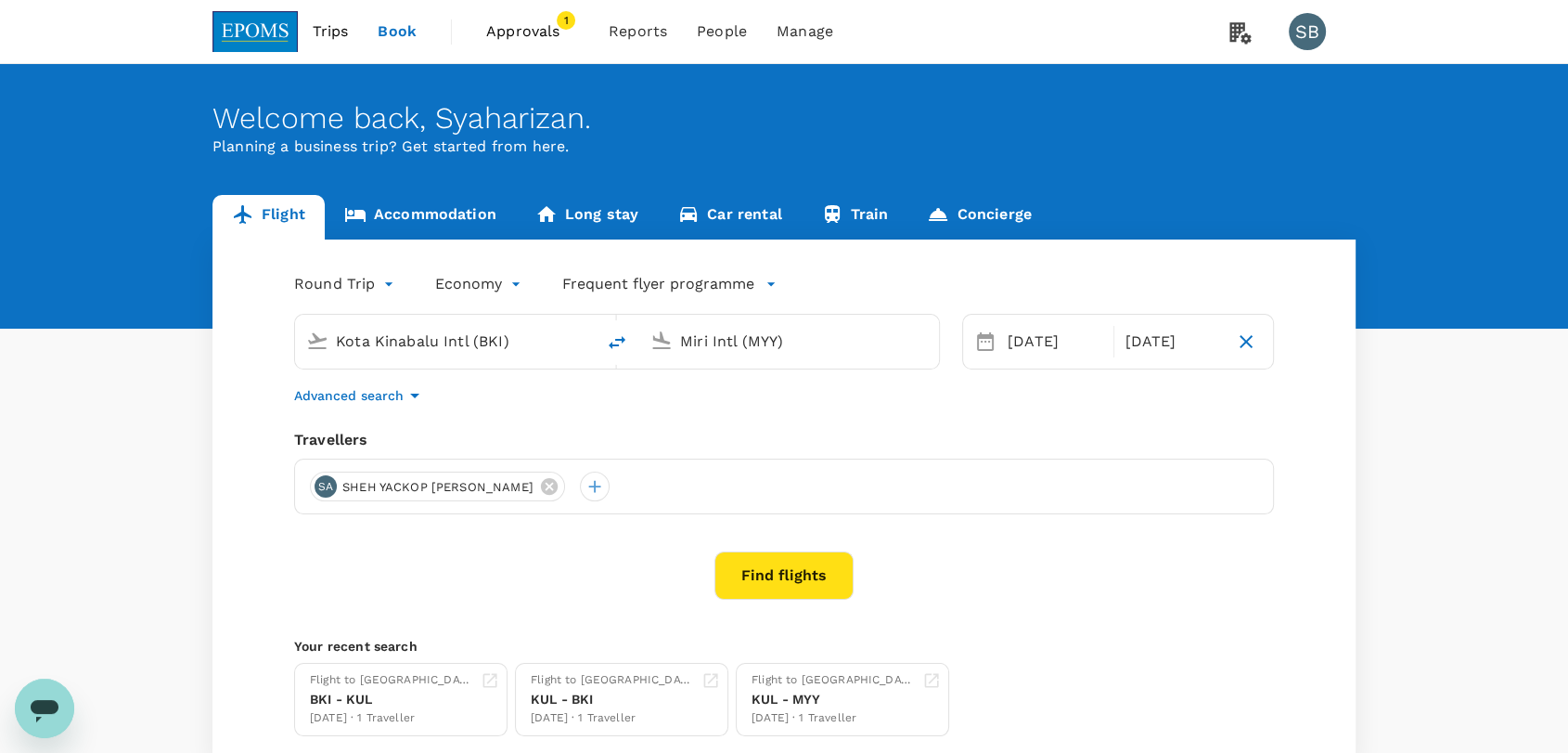
click at [1054, 527] on div "Round Trip roundtrip Economy economy Frequent flyer programme Kota Kinabalu Int…" at bounding box center [784, 502] width 1144 height 527
click at [539, 485] on icon at bounding box center [550, 486] width 21 height 21
click at [317, 488] on div at bounding box center [324, 486] width 30 height 30
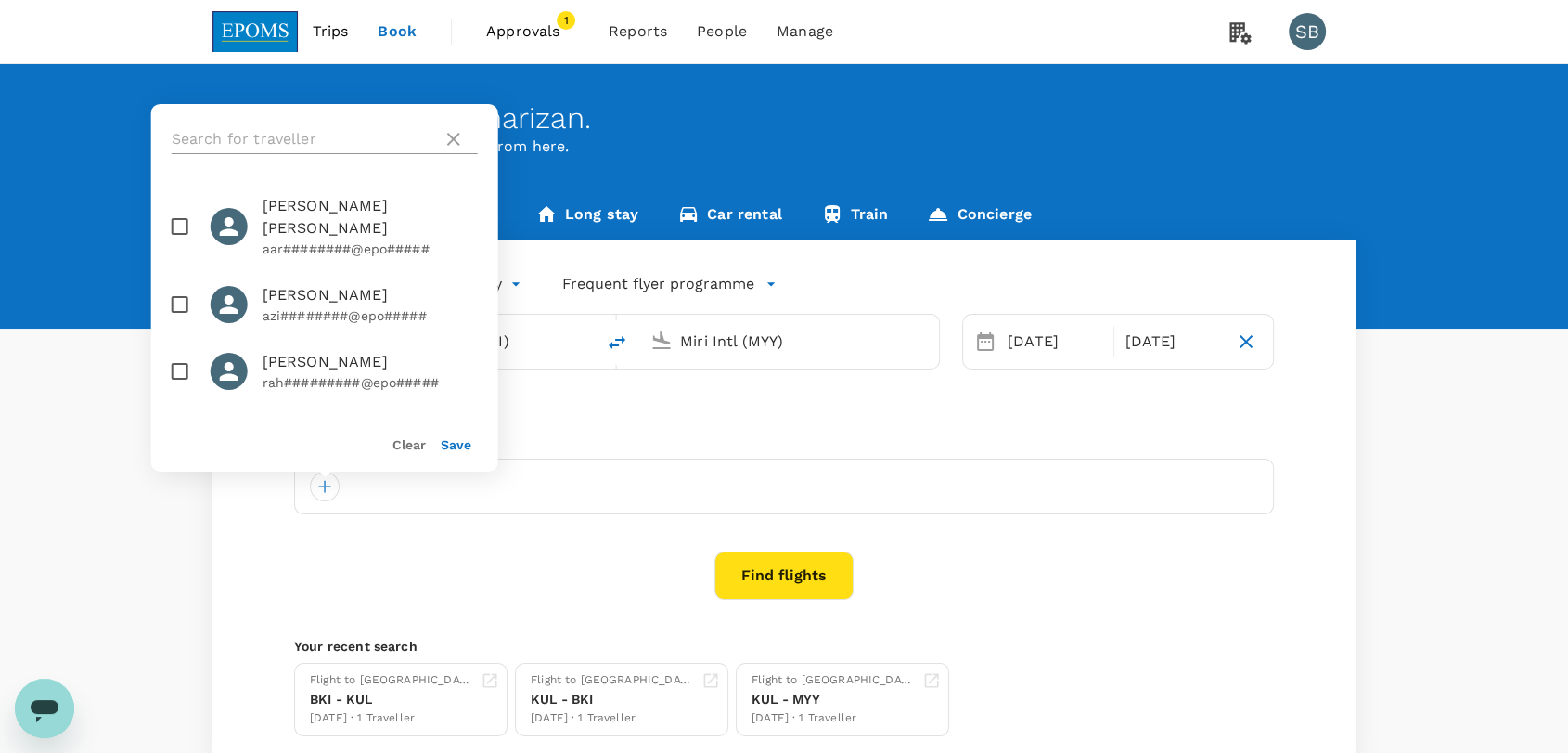
click at [297, 138] on input "text" at bounding box center [304, 139] width 264 height 30
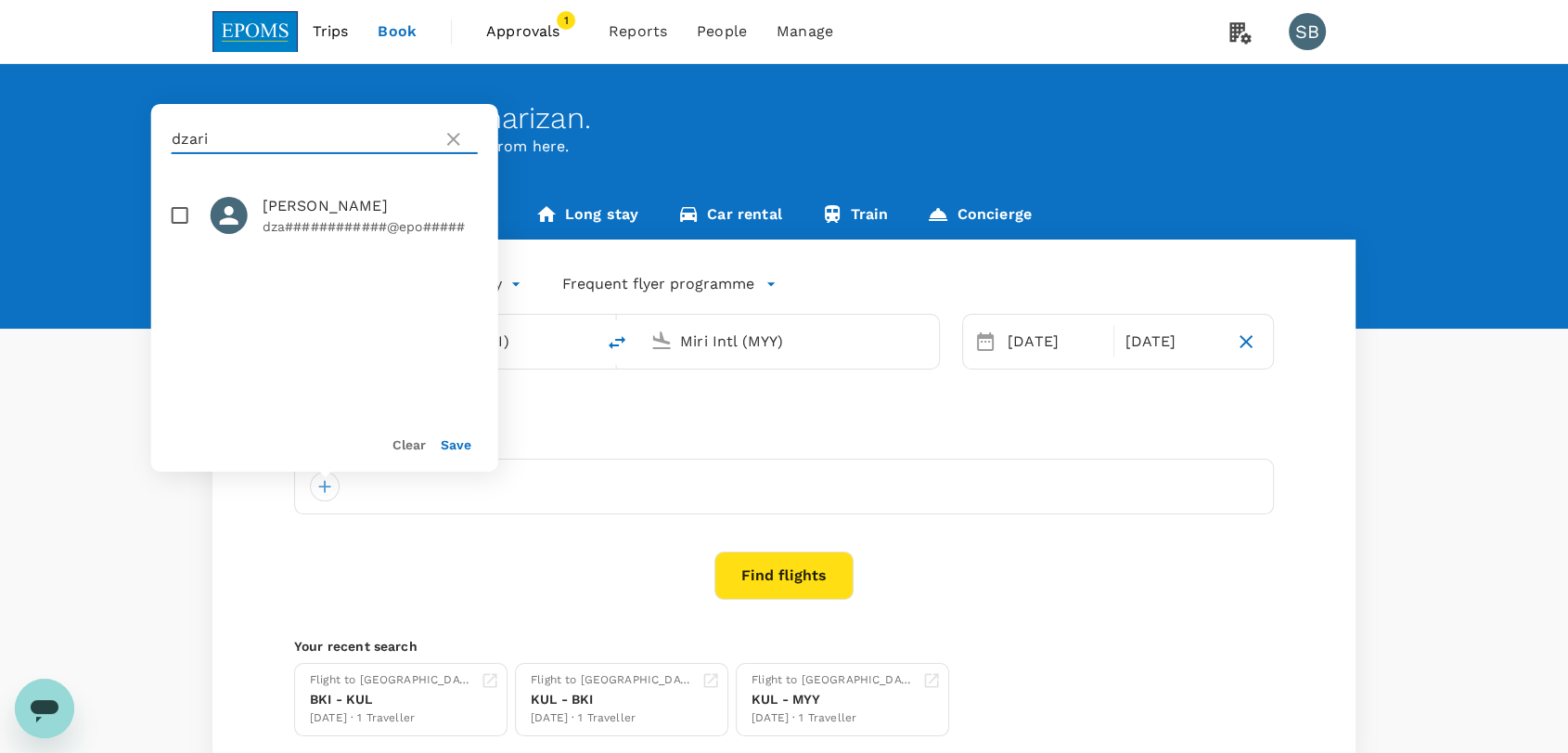
type input "dzari"
click at [184, 212] on input "checkbox" at bounding box center [180, 215] width 39 height 39
checkbox input "true"
click at [468, 440] on button "Save" at bounding box center [455, 444] width 31 height 15
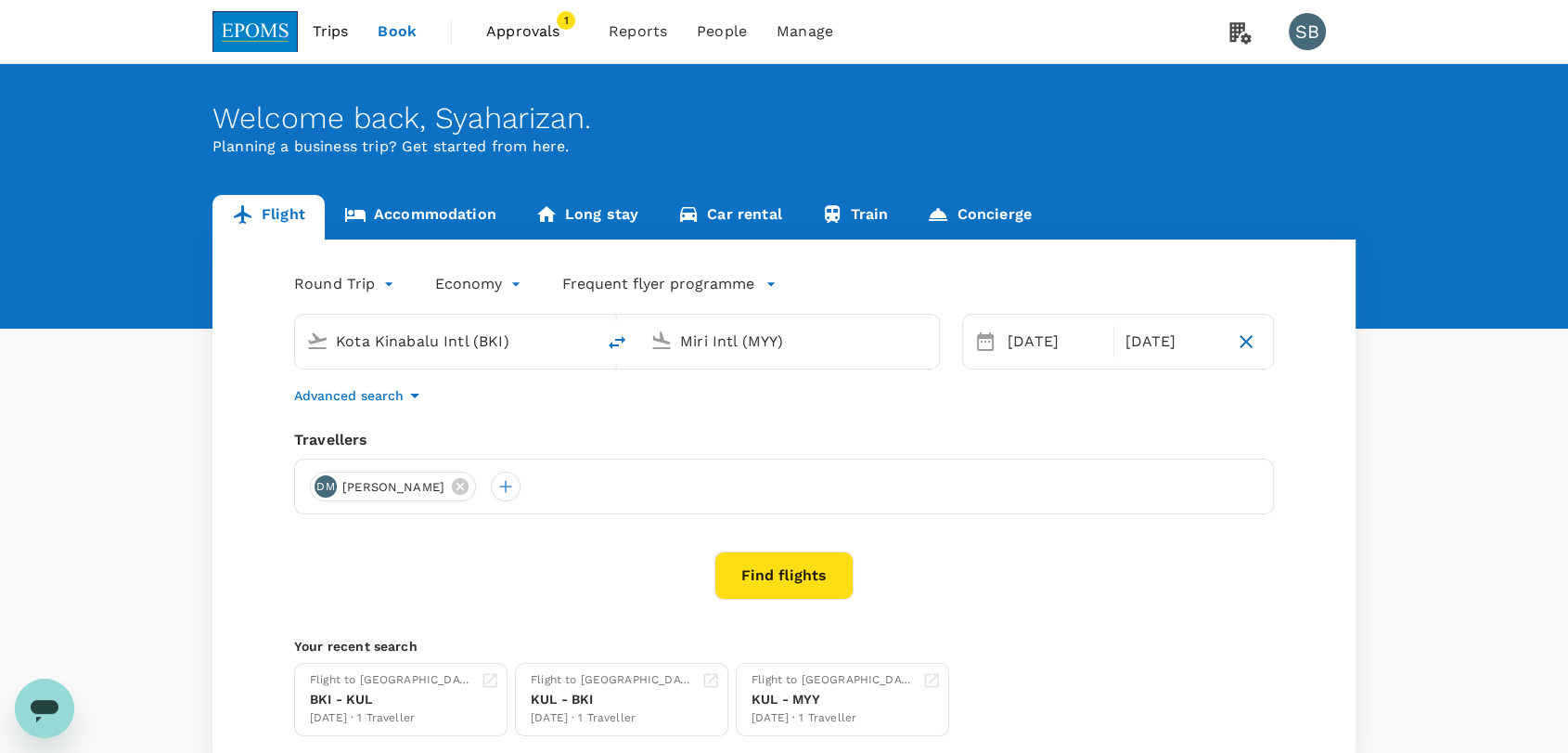
click at [754, 561] on button "Find flights" at bounding box center [784, 575] width 139 height 49
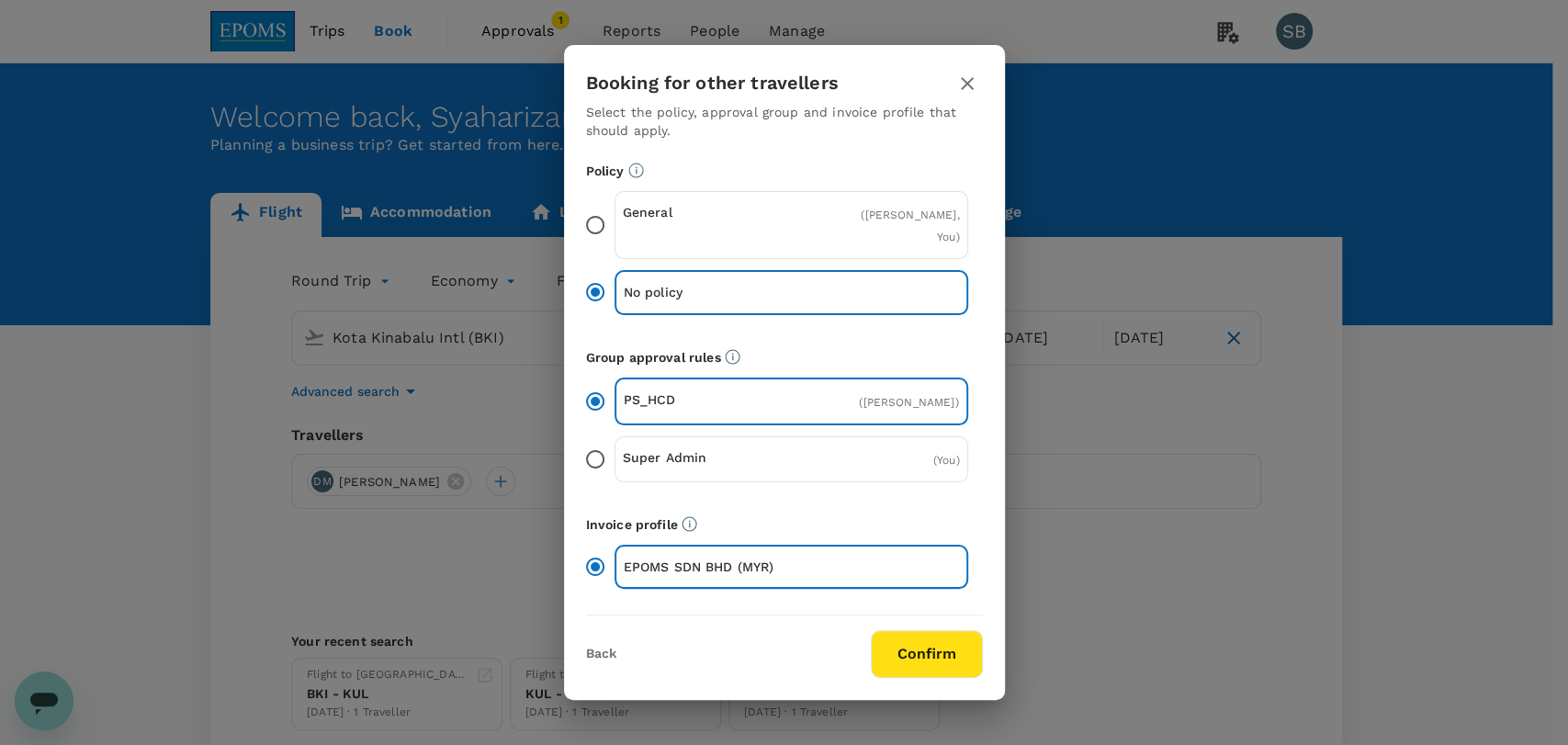
click at [886, 642] on button "Confirm" at bounding box center [927, 654] width 112 height 48
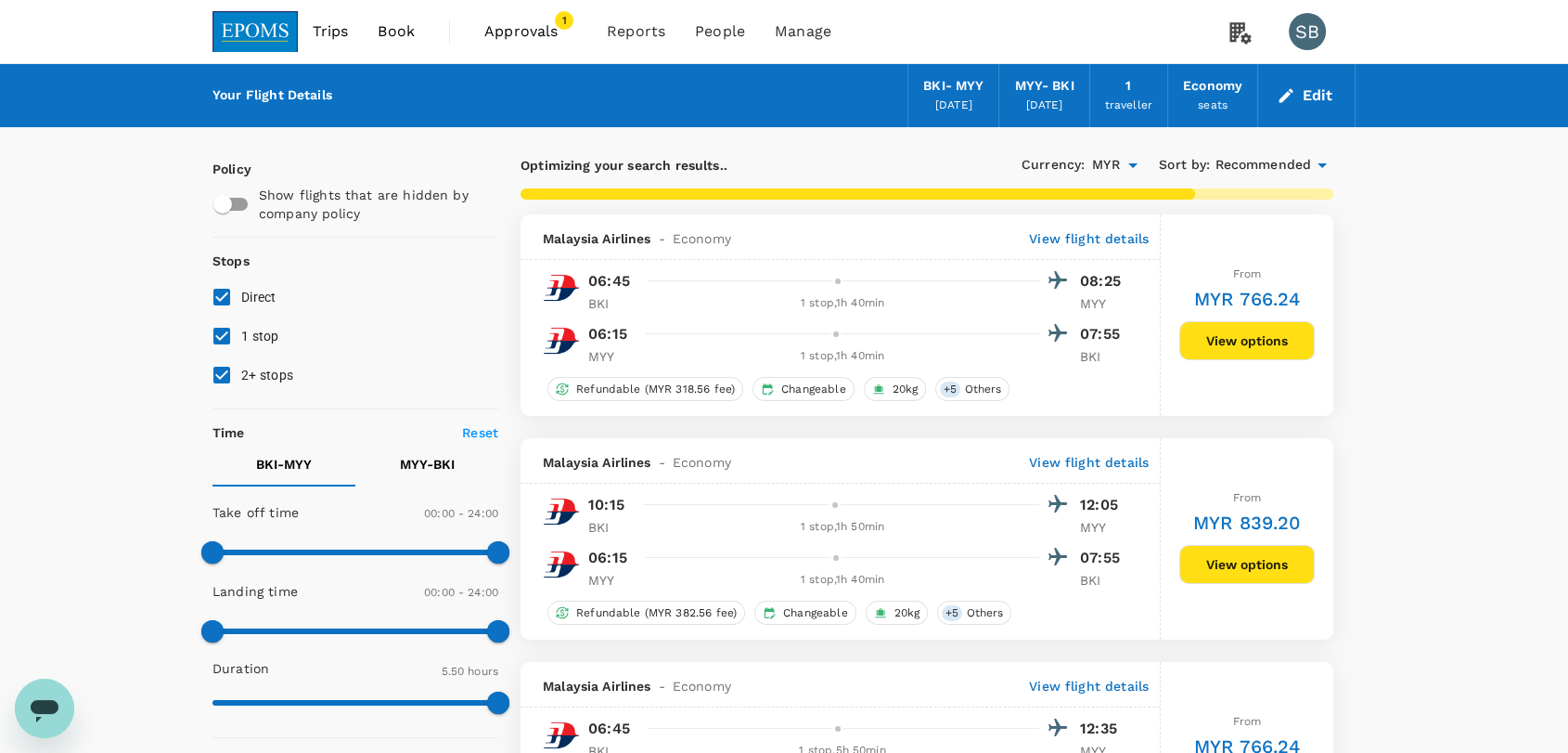
click at [1297, 170] on span "Recommended" at bounding box center [1262, 166] width 96 height 21
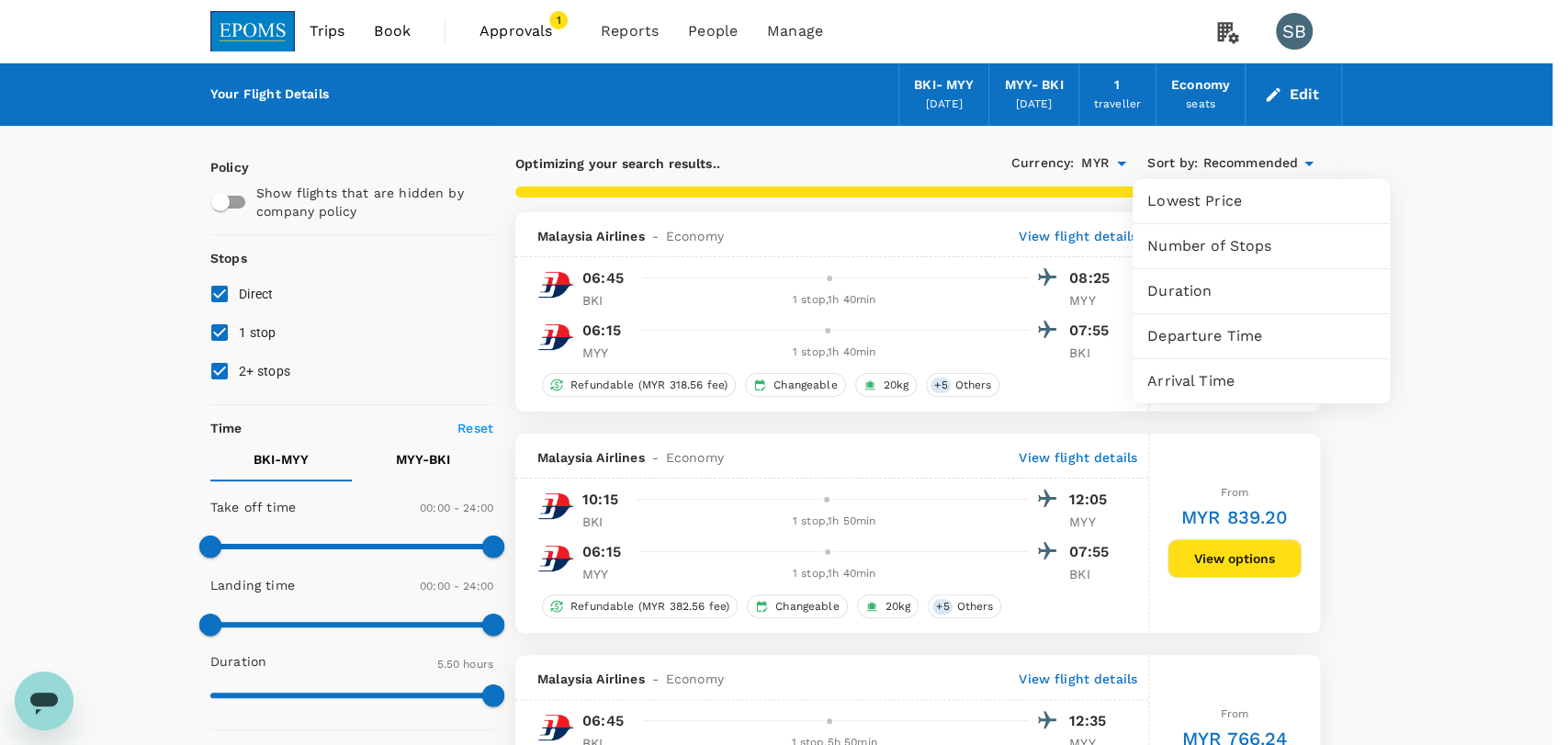
click at [1259, 328] on span "Departure Time" at bounding box center [1262, 336] width 228 height 22
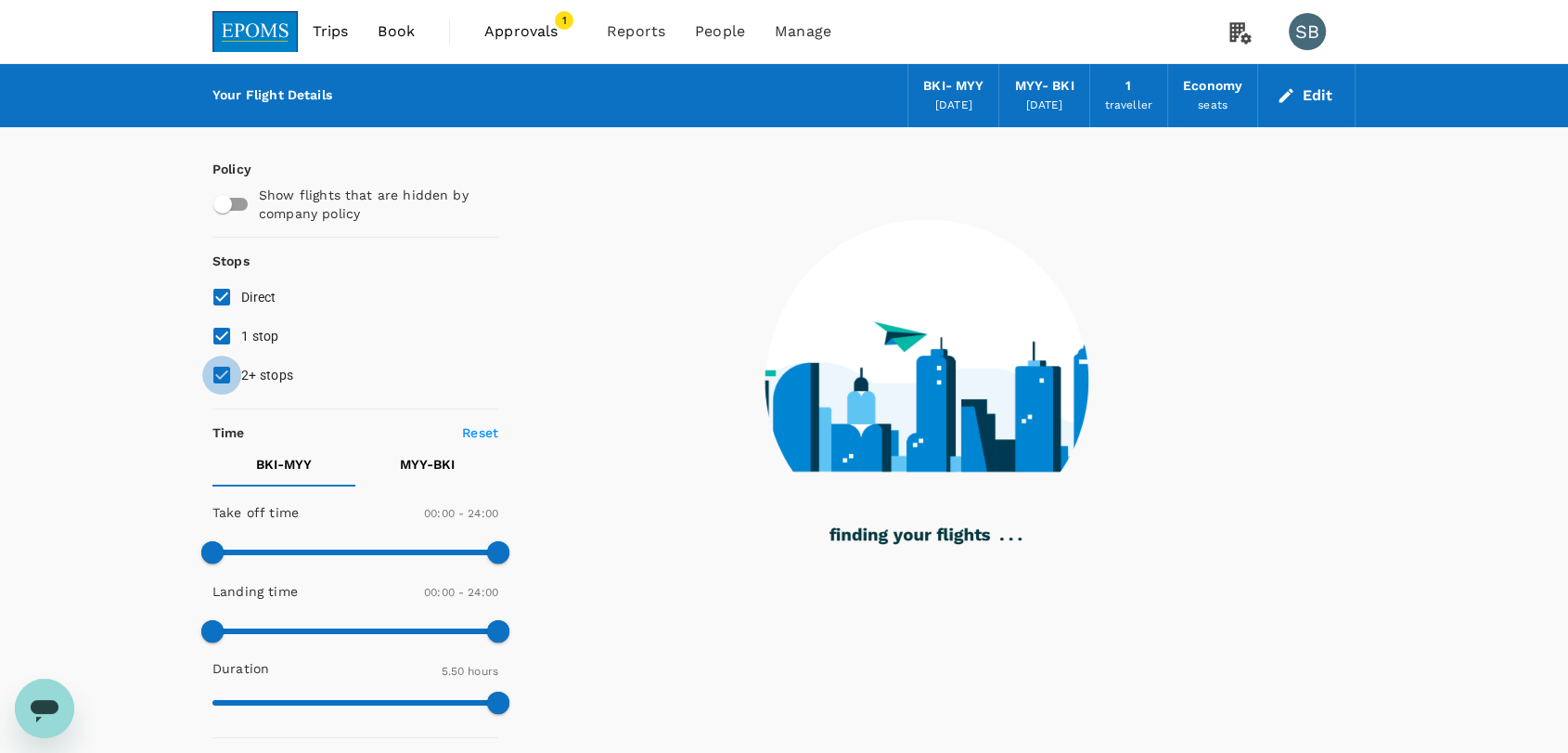
click at [213, 370] on input "2+ stops" at bounding box center [222, 375] width 39 height 39
checkbox input "false"
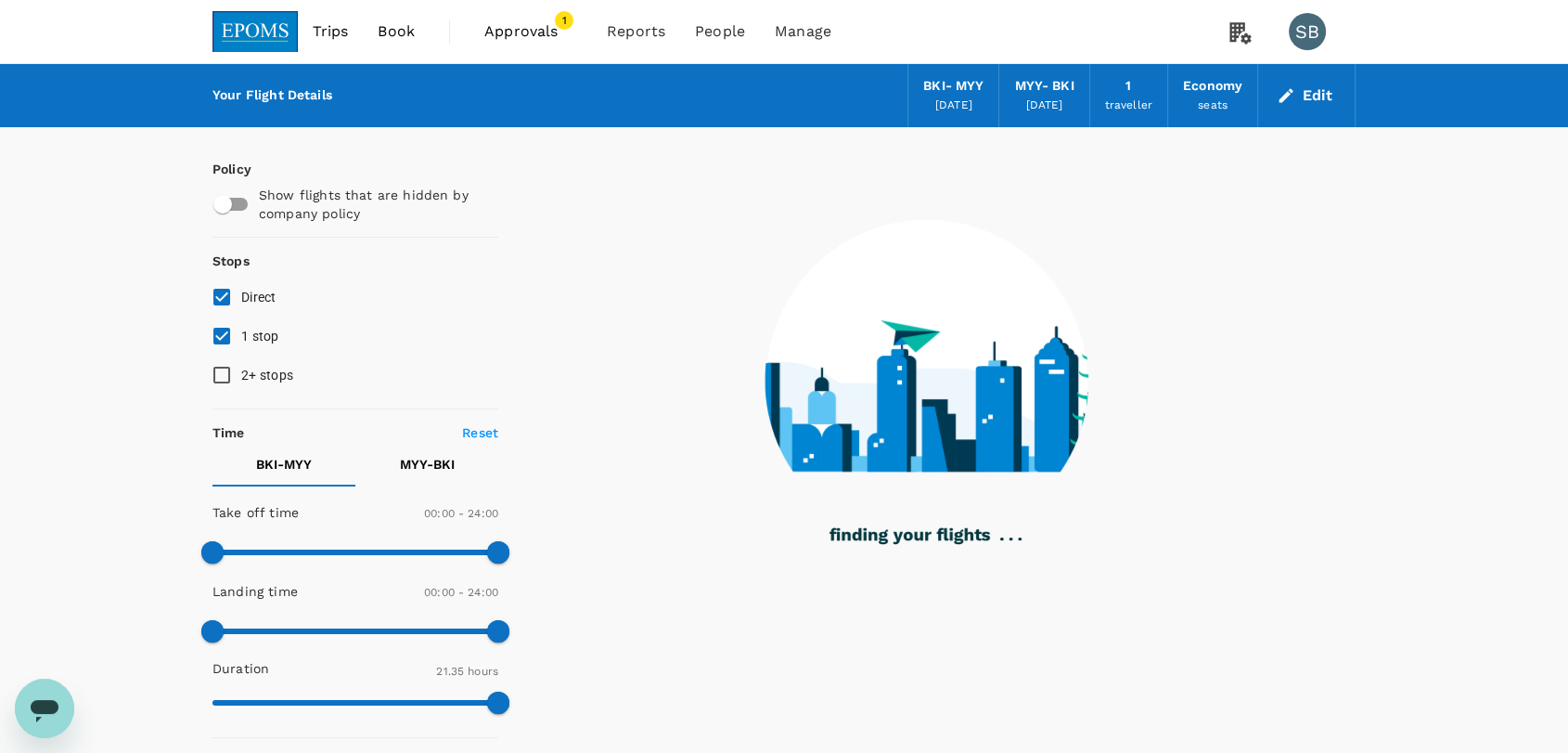
type input "1295"
checkbox input "false"
click at [223, 339] on input "1 stop" at bounding box center [222, 336] width 39 height 39
checkbox input "false"
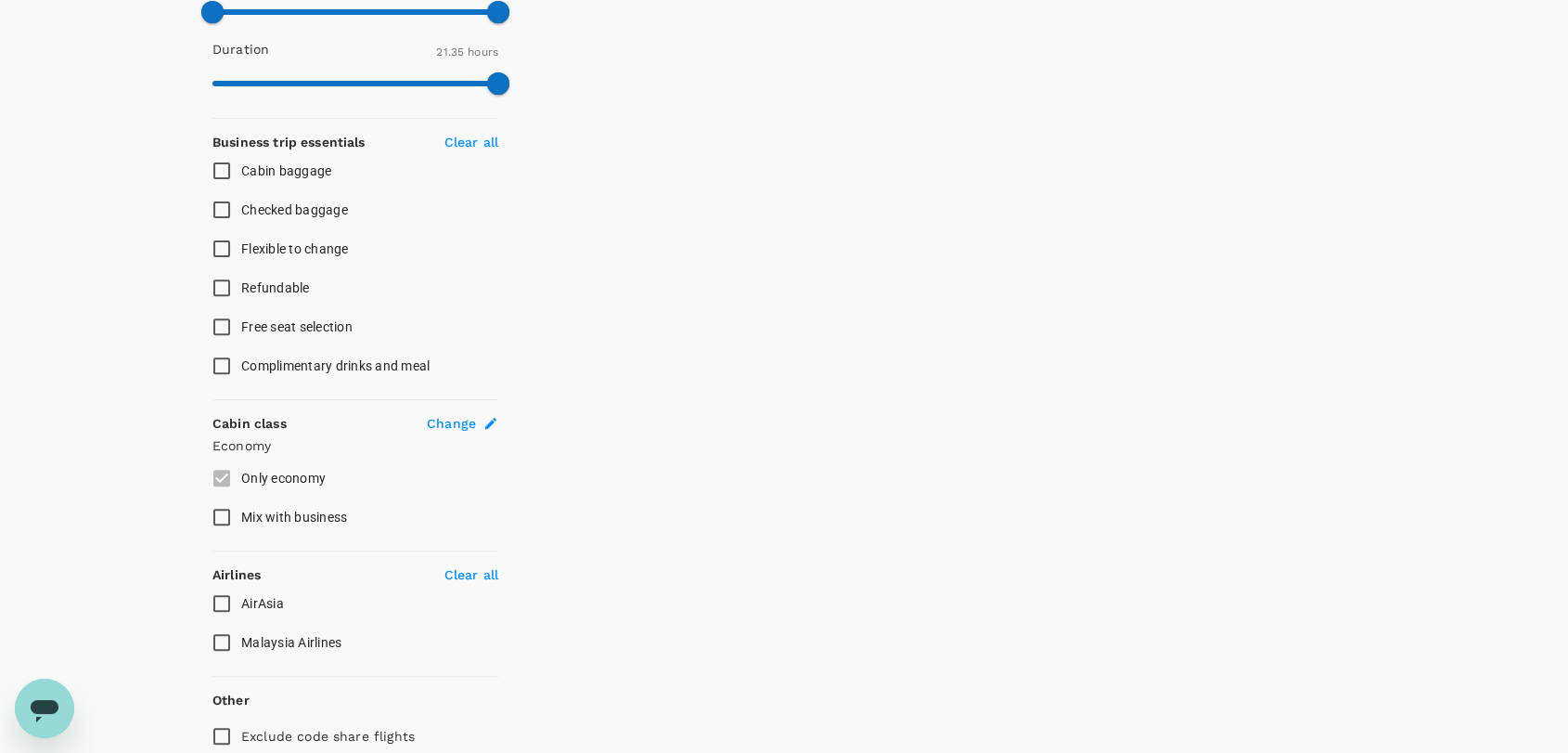
scroll to position [697, 0]
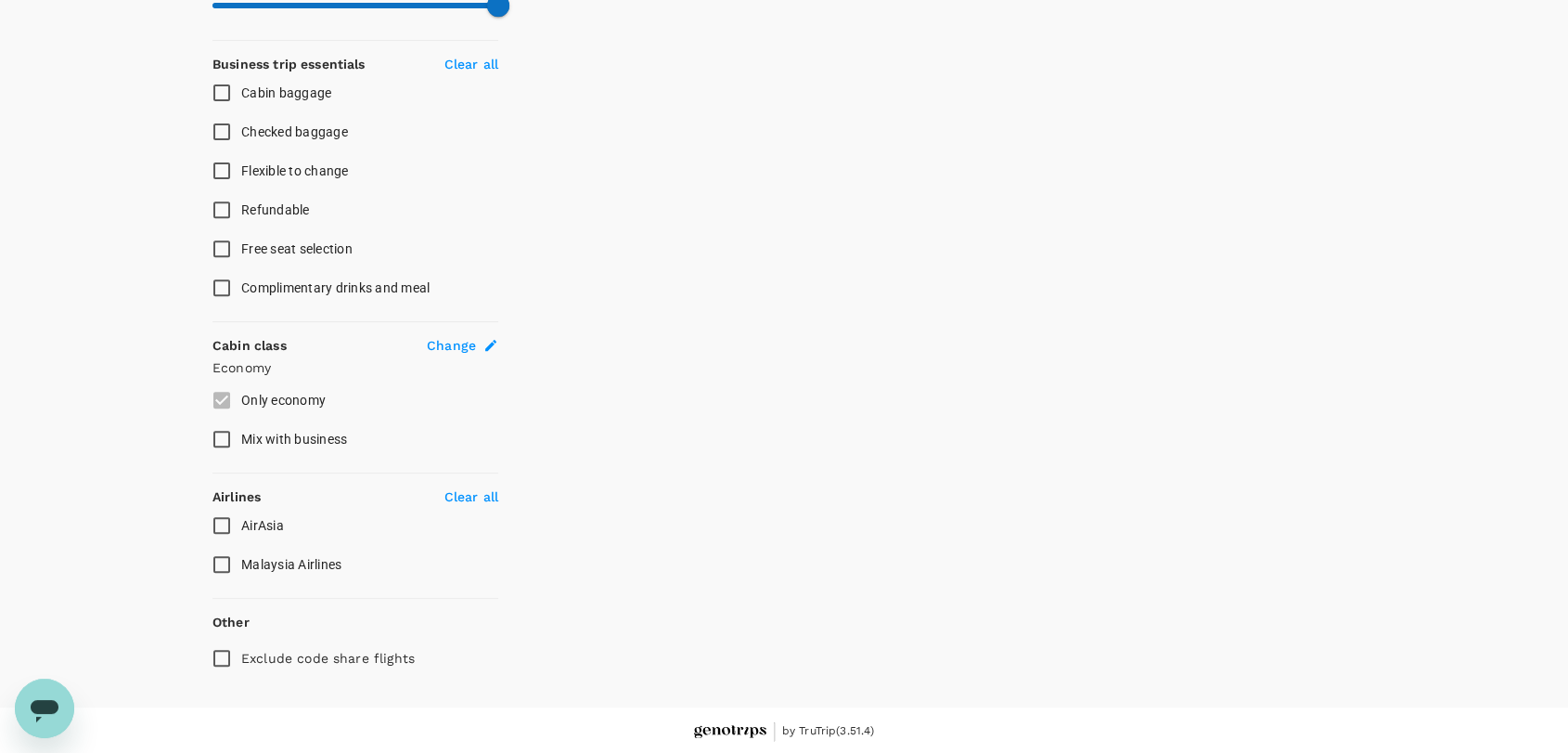
click at [216, 528] on input "AirAsia" at bounding box center [222, 526] width 39 height 39
checkbox input "true"
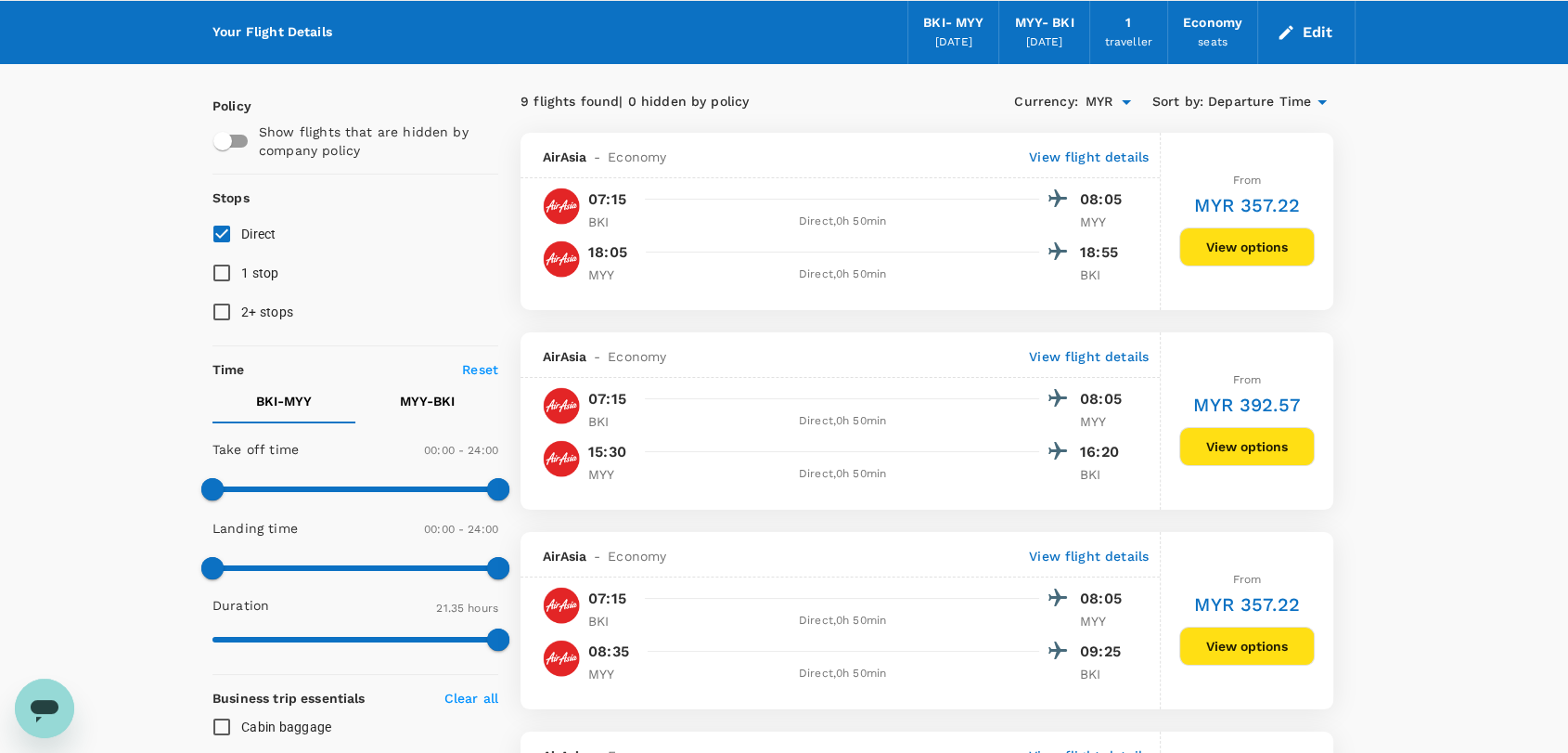
scroll to position [0, 0]
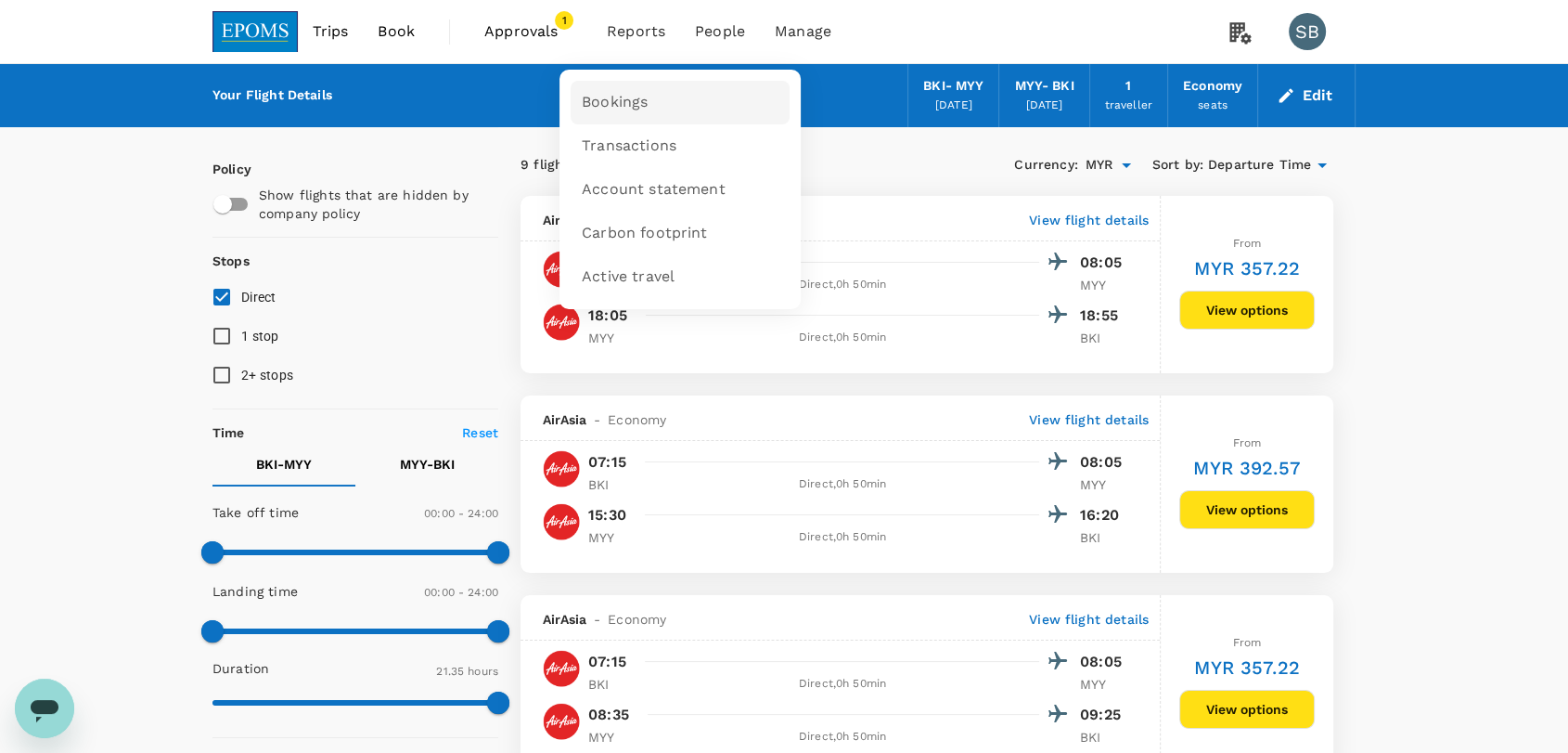
click at [612, 89] on link "Bookings" at bounding box center [680, 102] width 219 height 44
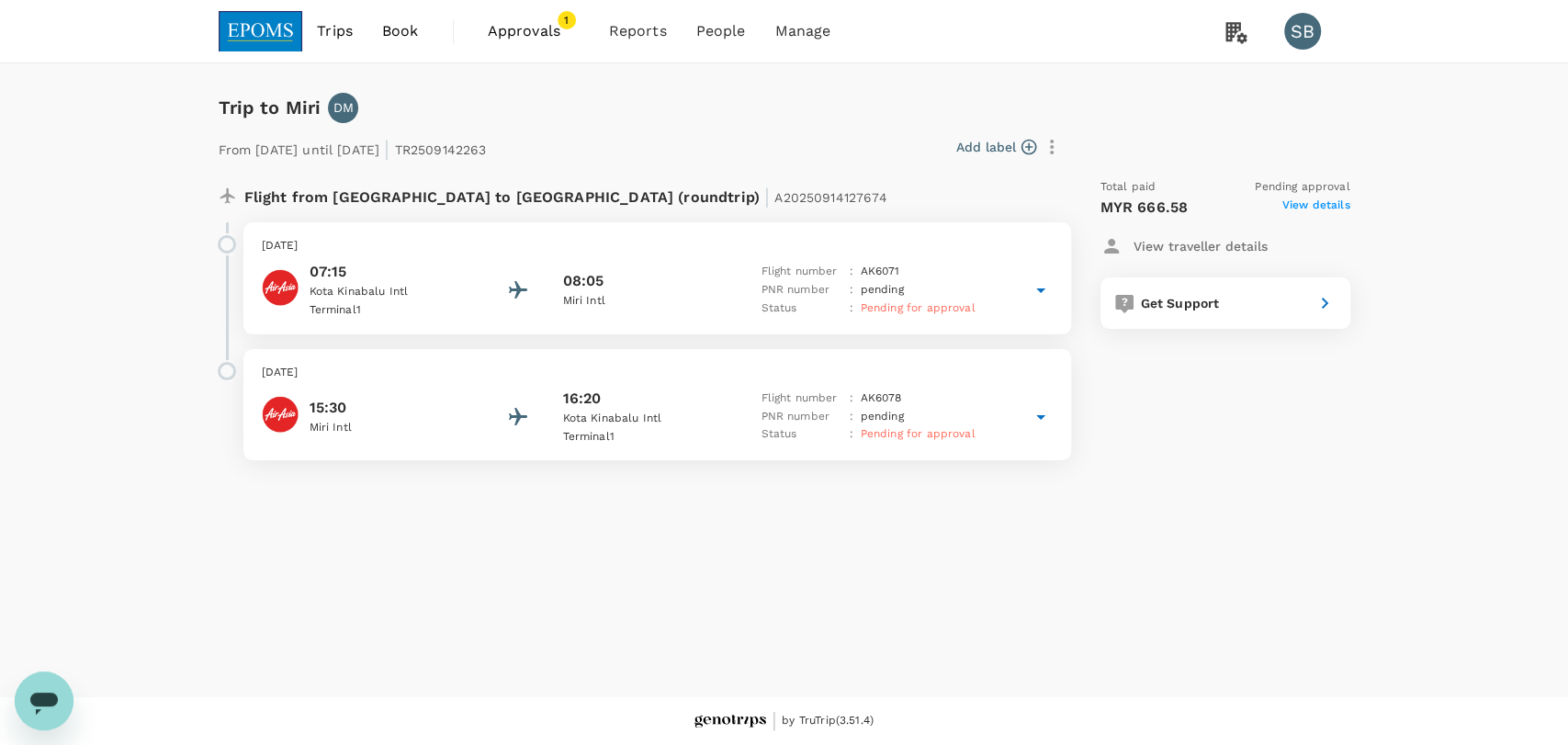
click at [242, 13] on img at bounding box center [260, 31] width 84 height 41
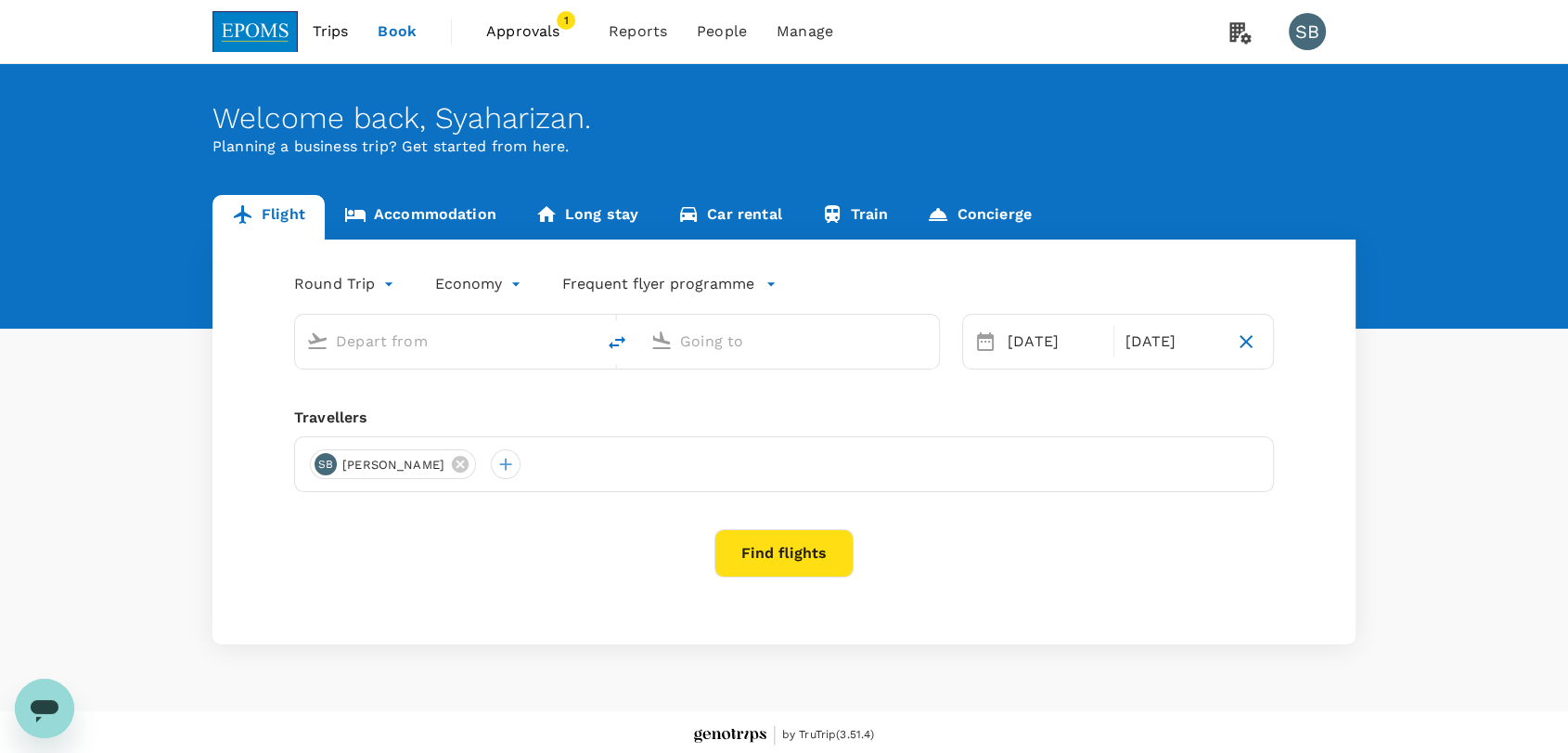
type input "Kota Kinabalu Intl (BKI)"
type input "Miri Intl (MYY)"
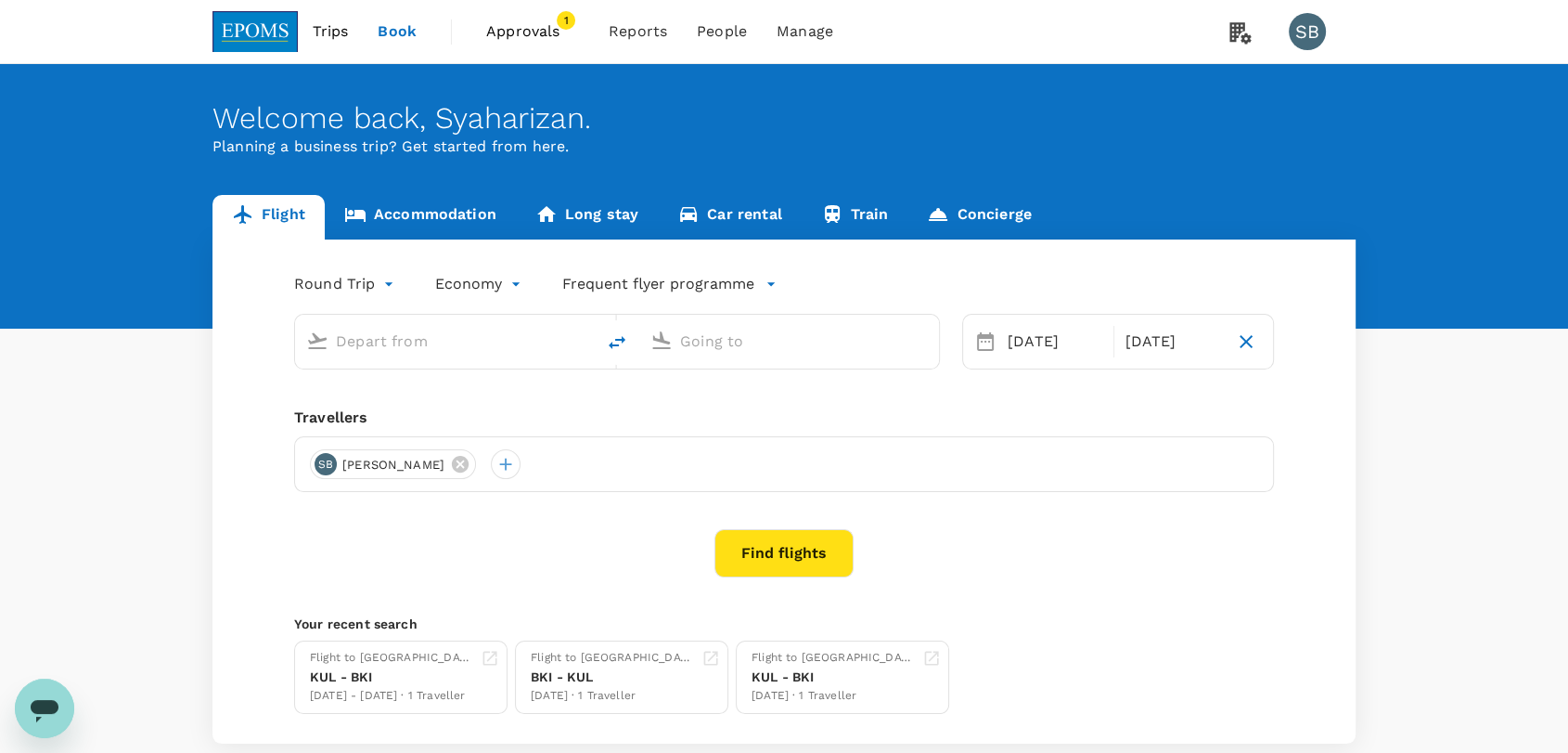
type input "Kota Kinabalu Intl (BKI)"
type input "Miri Intl (MYY)"
